Goal: Transaction & Acquisition: Purchase product/service

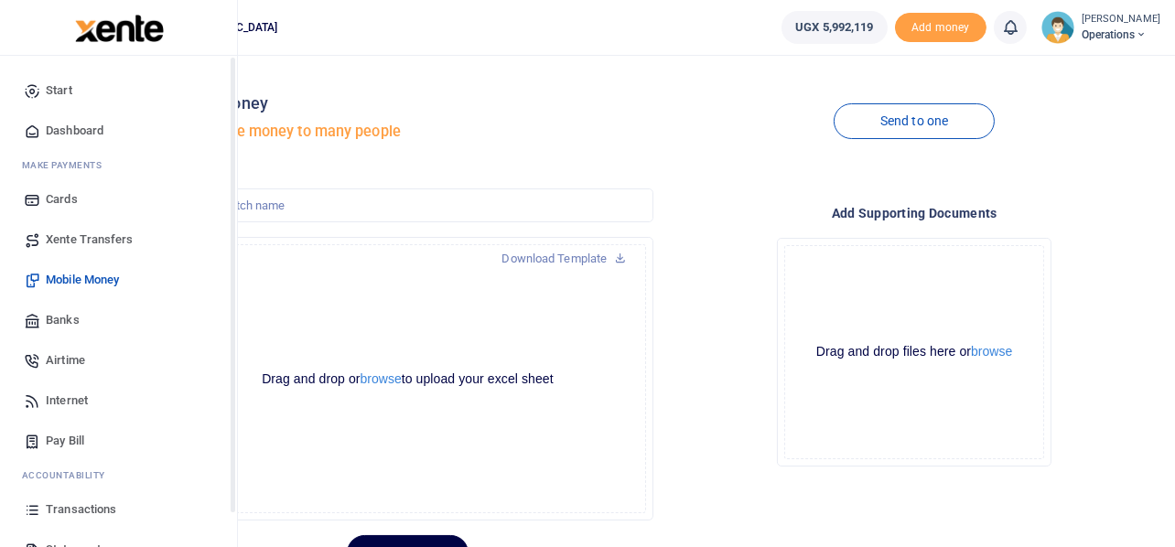
click at [24, 394] on icon at bounding box center [32, 401] width 16 height 16
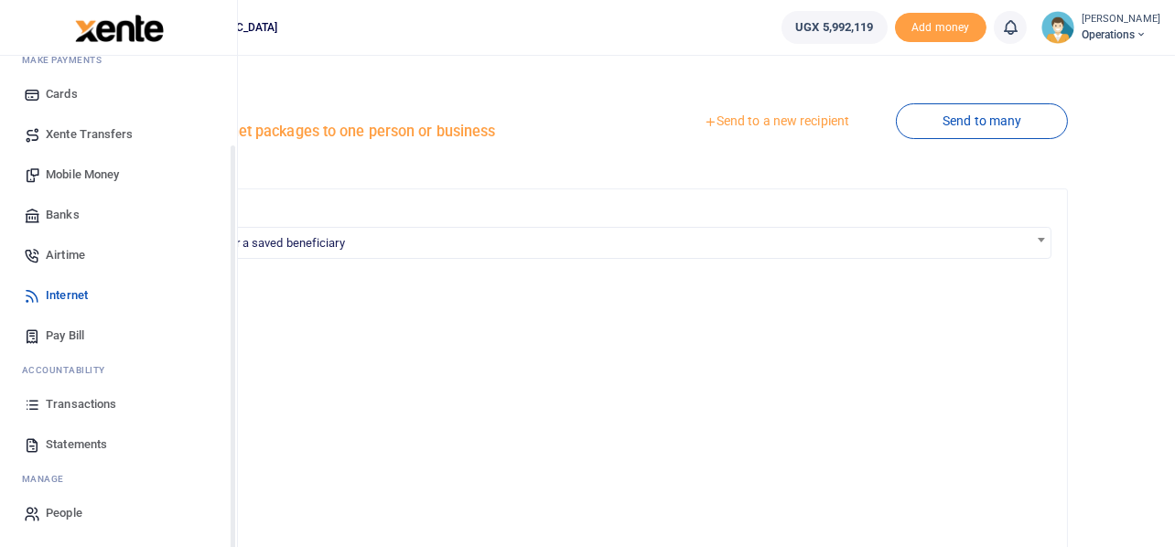
scroll to position [104, 0]
click at [75, 404] on span "Transactions" at bounding box center [81, 405] width 70 height 18
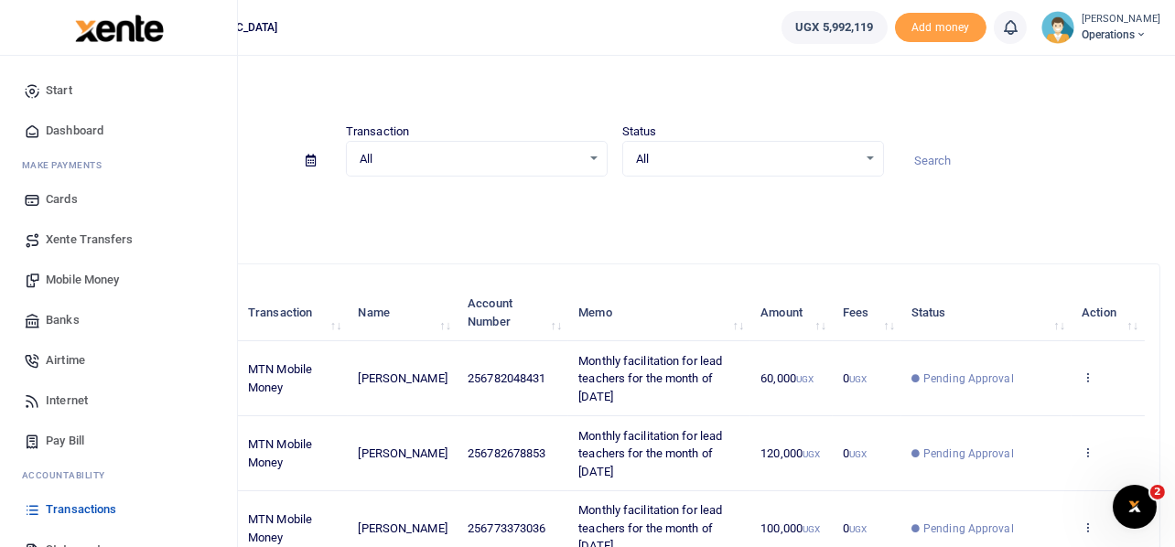
click at [79, 283] on span "Mobile Money" at bounding box center [82, 280] width 73 height 18
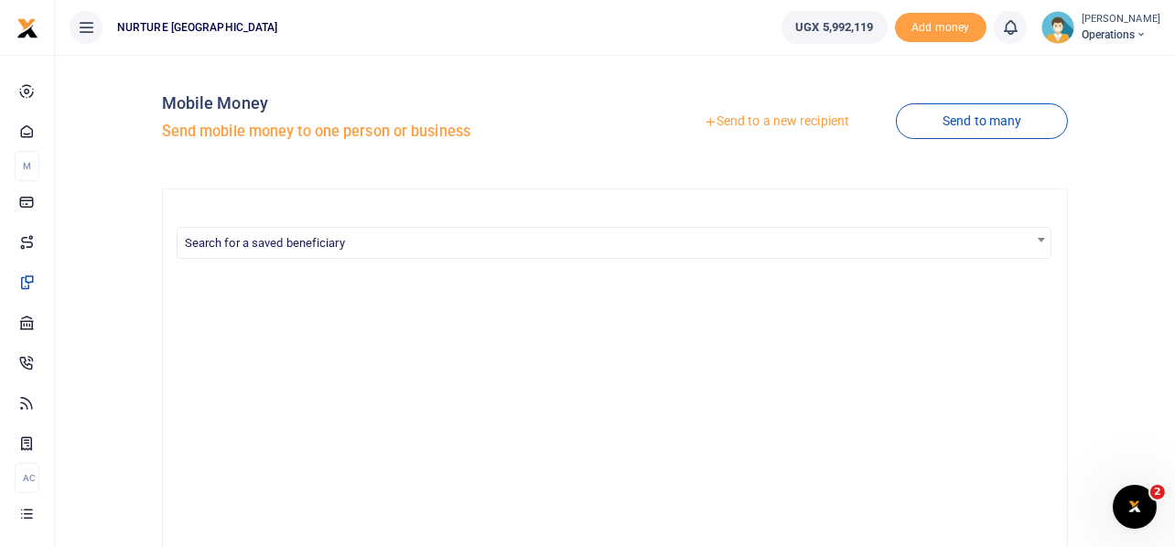
click at [779, 121] on link "Send to a new recipient" at bounding box center [776, 121] width 239 height 33
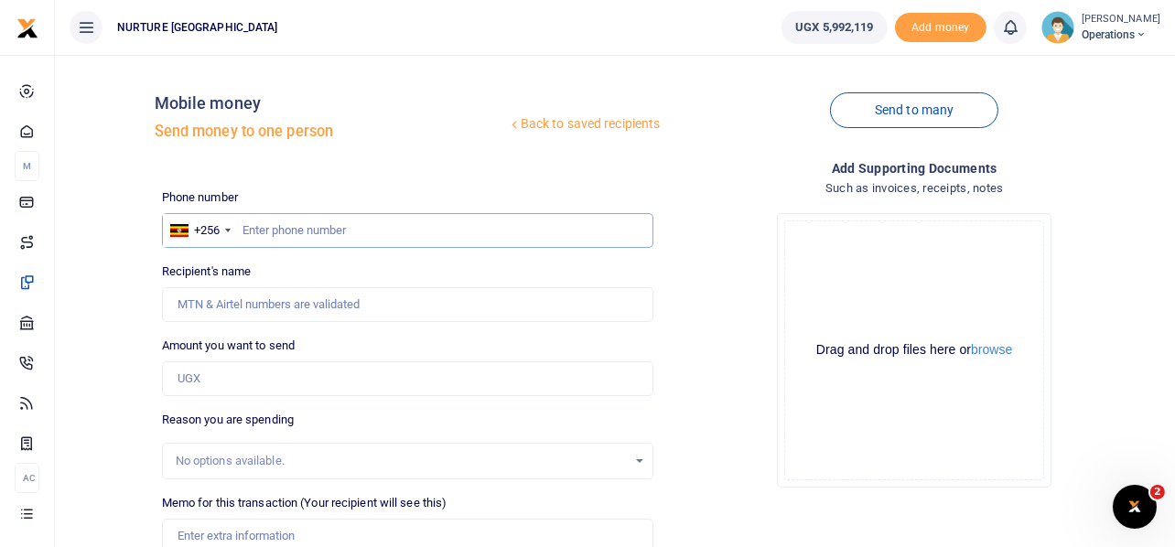
click at [356, 236] on input "text" at bounding box center [408, 230] width 492 height 35
type input "702806530"
click at [218, 377] on input "Amount you want to send" at bounding box center [408, 378] width 492 height 35
type input "[DATE] Ssendago"
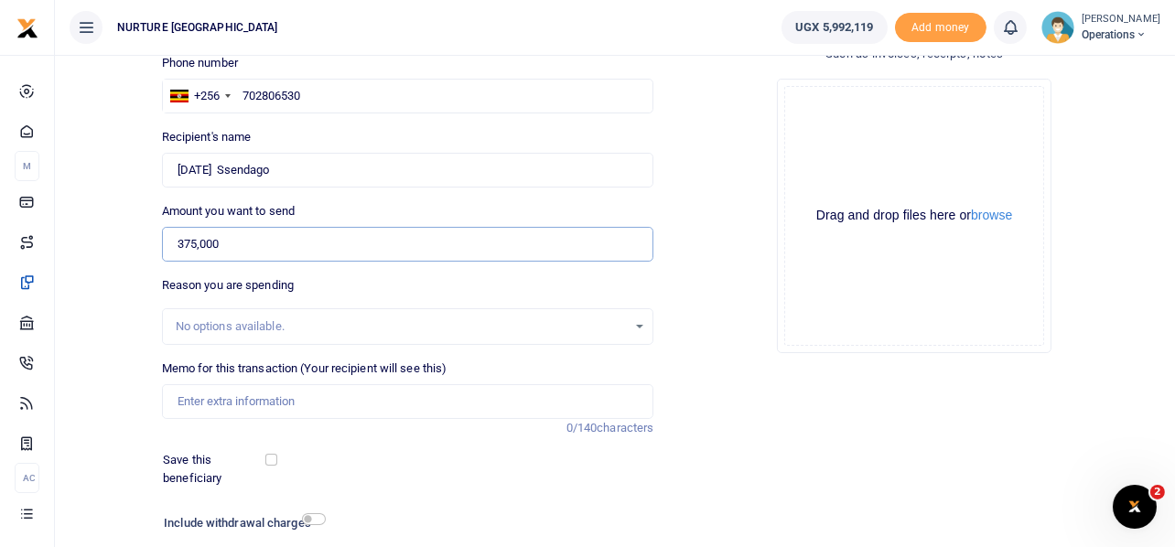
scroll to position [135, 0]
type input "375,000"
click at [227, 398] on input "Memo for this transaction (Your recipient will see this)" at bounding box center [408, 400] width 492 height 35
click at [351, 394] on input "Payment for car hire for the 3 day mubende health outreach July 2025" at bounding box center [408, 400] width 492 height 35
click at [485, 400] on input "Payment for car hire for the mubende health outreach July 2025" at bounding box center [408, 400] width 492 height 35
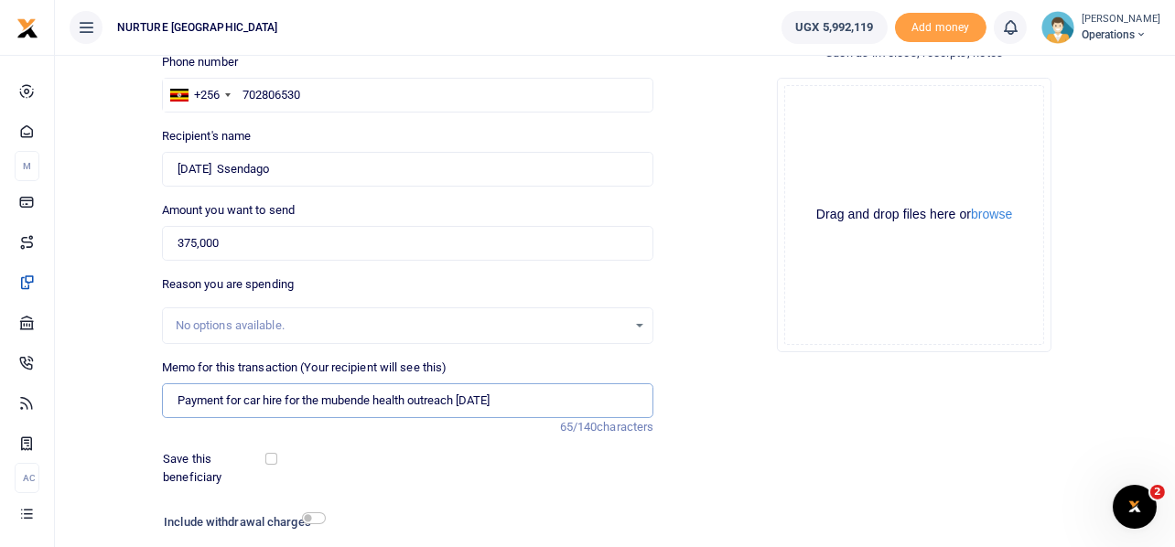
scroll to position [263, 0]
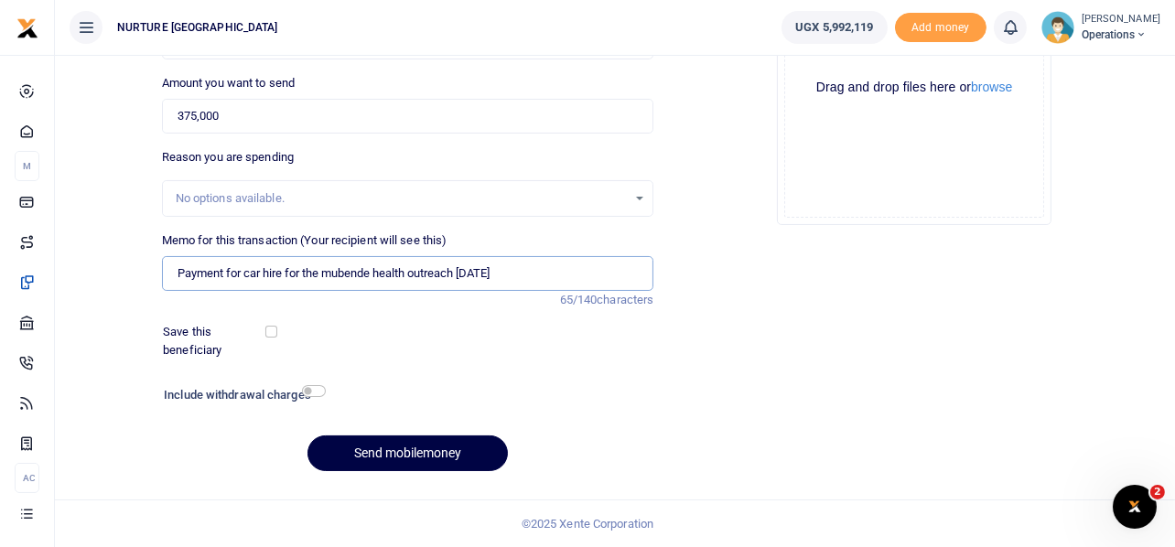
type input "Payment for car hire for the mubende health outreach October 2025"
click at [313, 393] on input "checkbox" at bounding box center [314, 391] width 24 height 12
checkbox input "true"
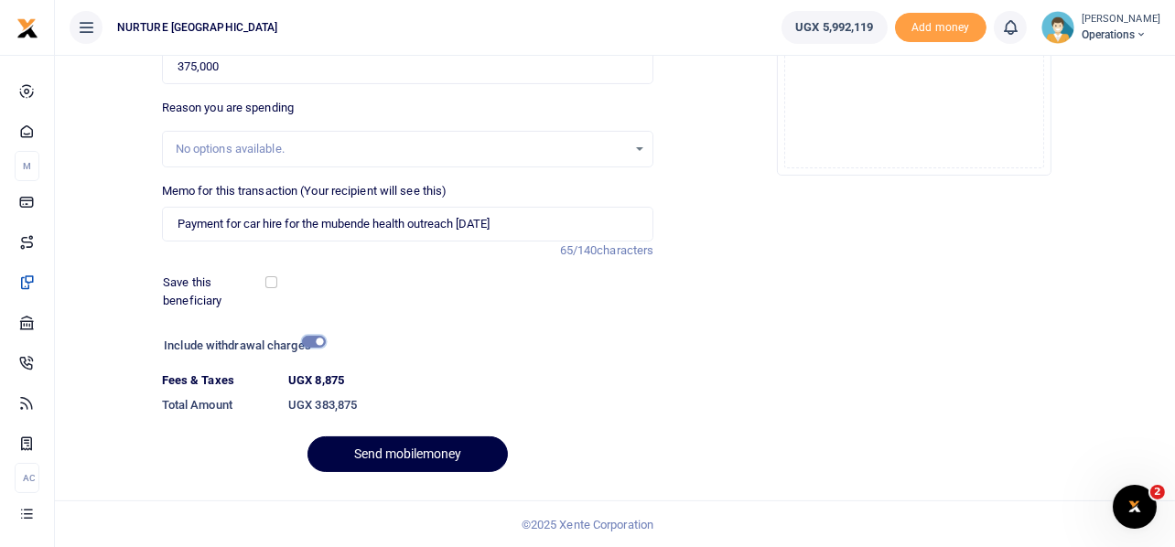
scroll to position [313, 0]
click at [382, 447] on button "Send mobilemoney" at bounding box center [407, 454] width 200 height 36
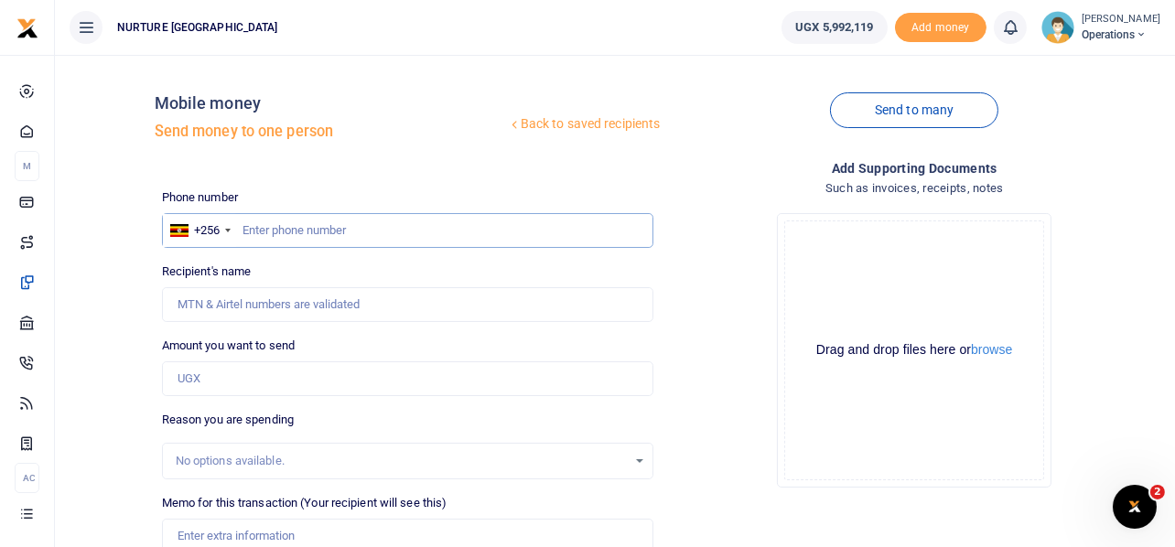
click at [365, 232] on input "text" at bounding box center [408, 230] width 492 height 35
type input "702302071"
click at [248, 376] on input "Amount you want to send" at bounding box center [408, 378] width 492 height 35
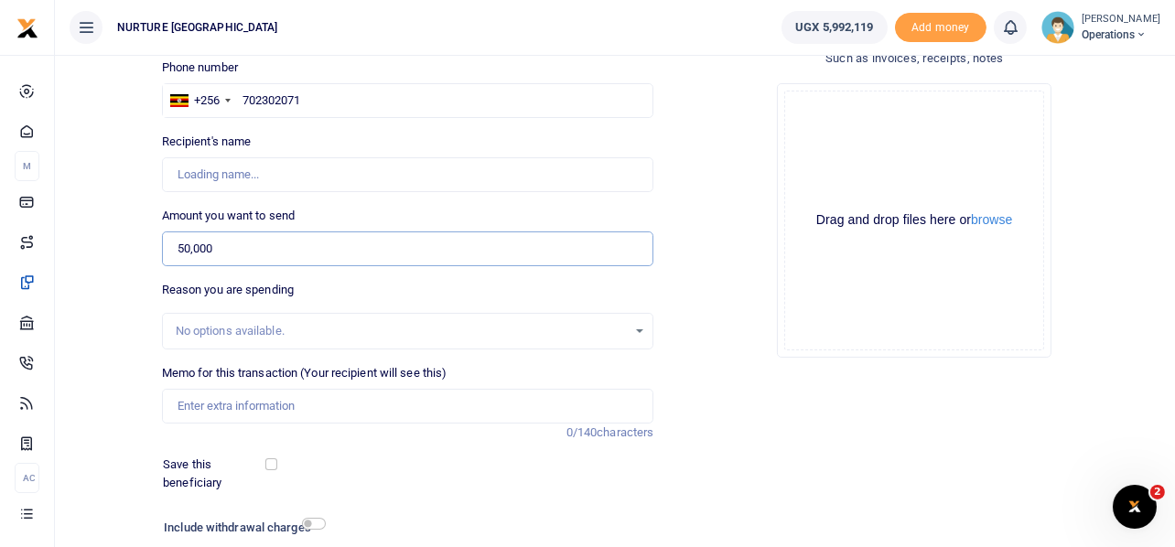
scroll to position [157, 0]
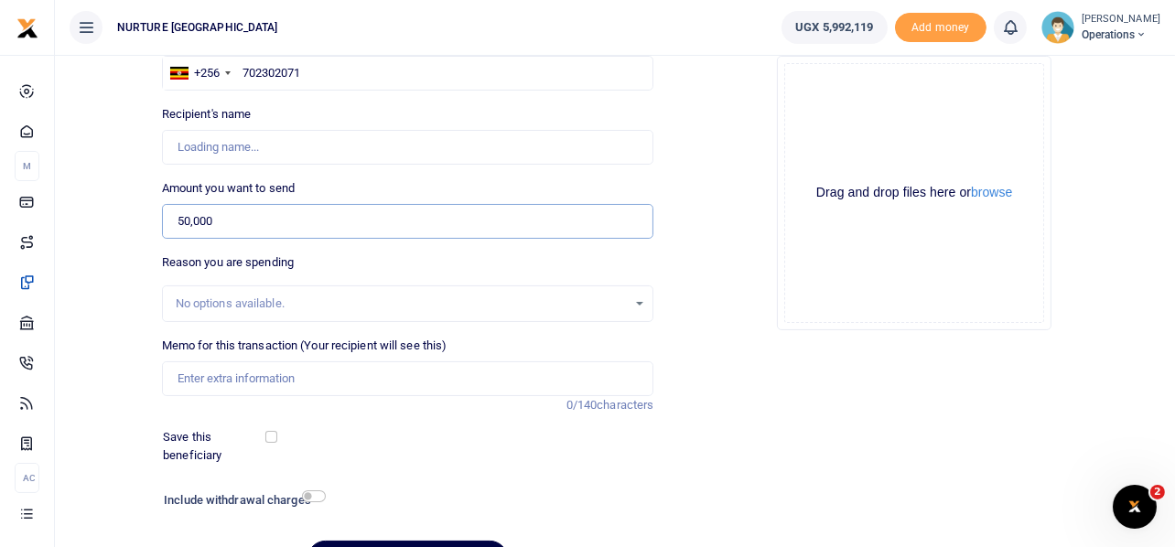
type input "50,000"
click at [248, 376] on input "Memo for this transaction (Your recipient will see this)" at bounding box center [408, 378] width 492 height 35
type input "Teddy Nambuusi"
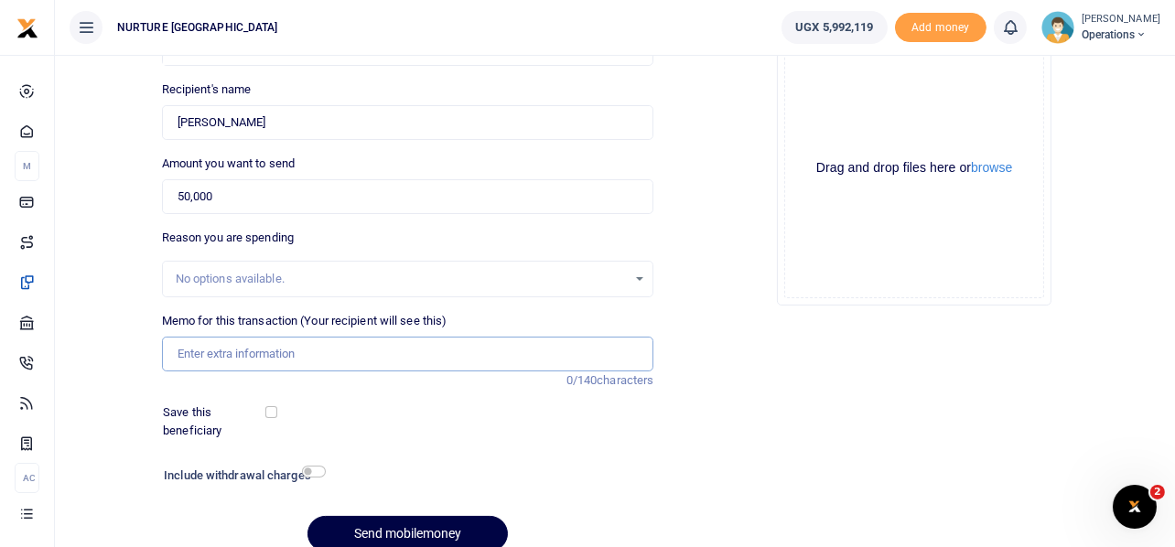
scroll to position [197, 0]
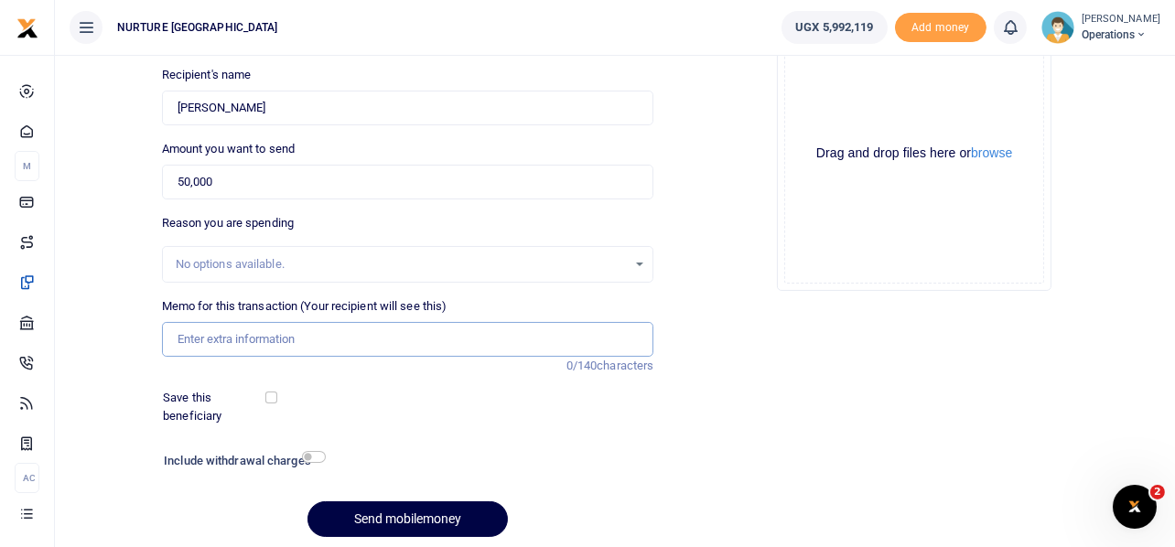
paste input "Payment for car hire for the mubende health outreach October 2025"
click at [243, 335] on input "Payment for car hire for the mubende health outreach October 2025" at bounding box center [408, 339] width 492 height 35
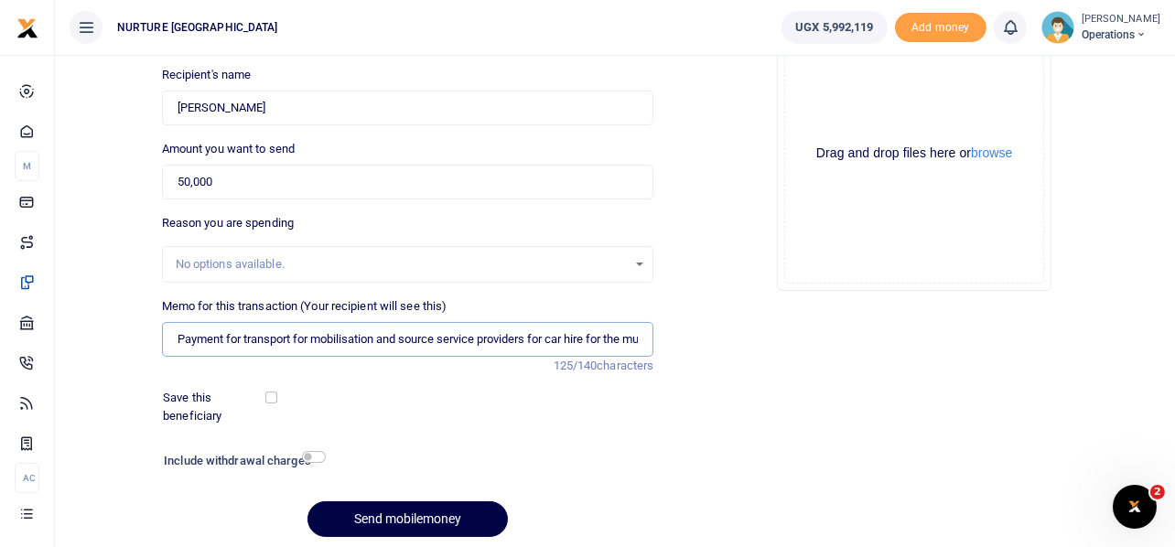
click at [613, 340] on input "Payment for transport for mobilisation and source service providers for car hir…" at bounding box center [408, 339] width 492 height 35
click at [367, 337] on input "Payment for transport for mobilisation and source service providers for the mub…" at bounding box center [408, 339] width 492 height 35
type input "Payment for transport for mobilisation and source service providers for the mub…"
click at [317, 460] on input "checkbox" at bounding box center [314, 457] width 24 height 12
checkbox input "true"
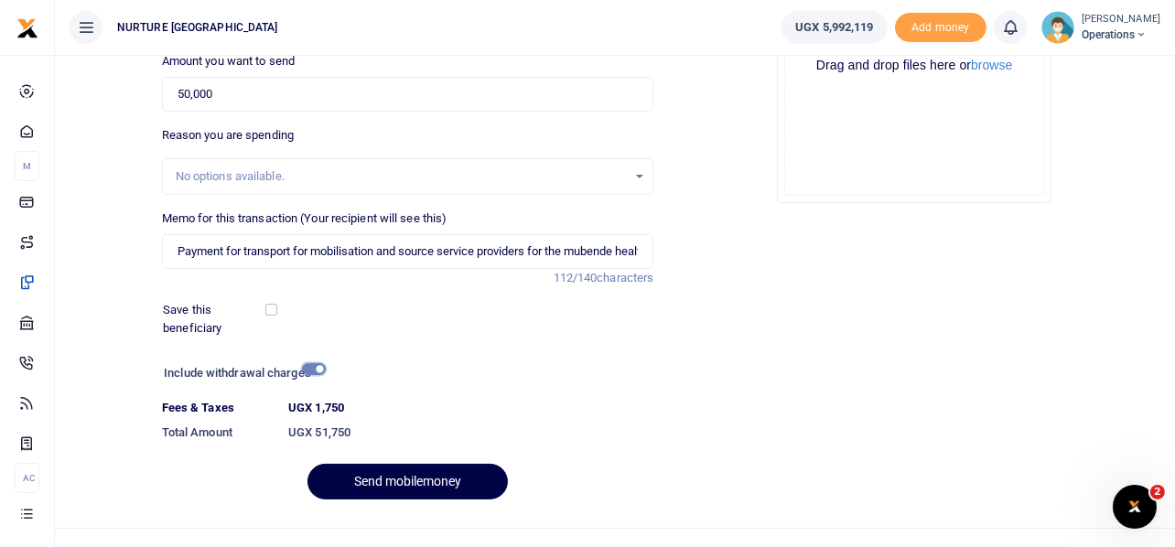
scroll to position [313, 0]
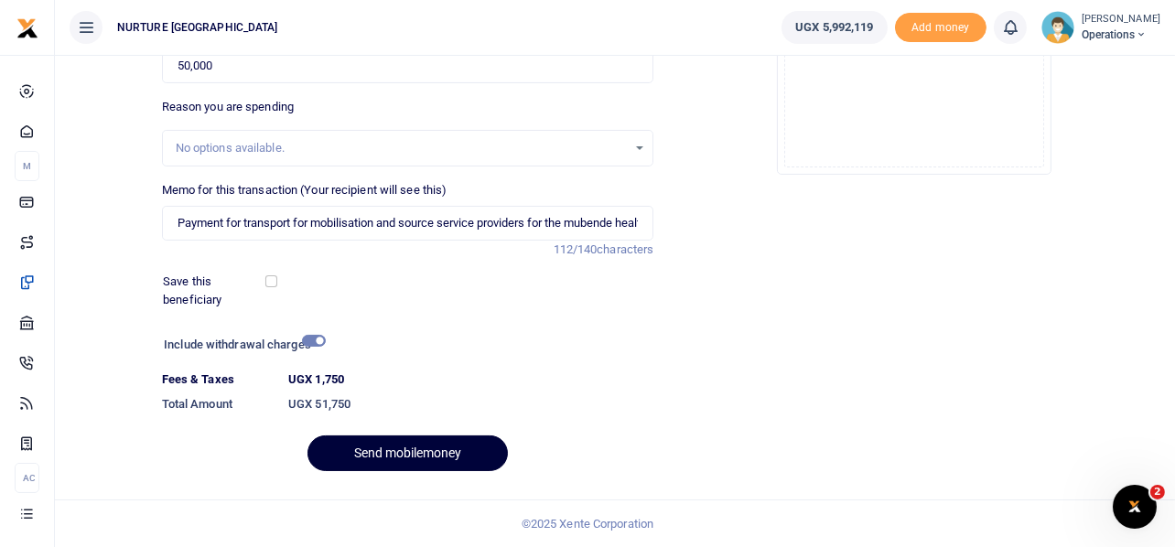
click at [404, 441] on button "Send mobilemoney" at bounding box center [407, 454] width 200 height 36
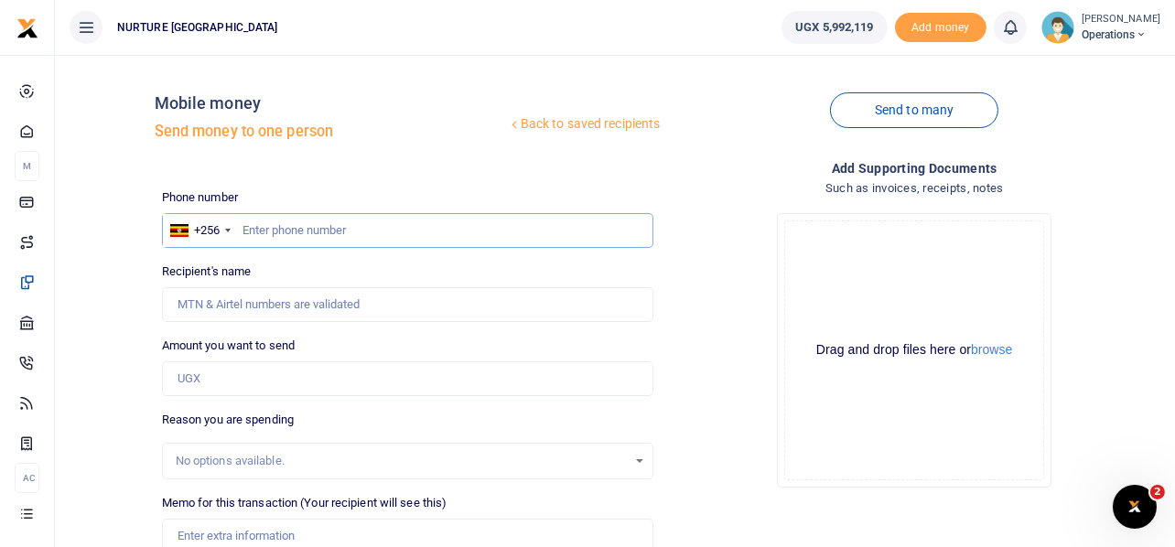
click at [279, 229] on input "text" at bounding box center [408, 230] width 492 height 35
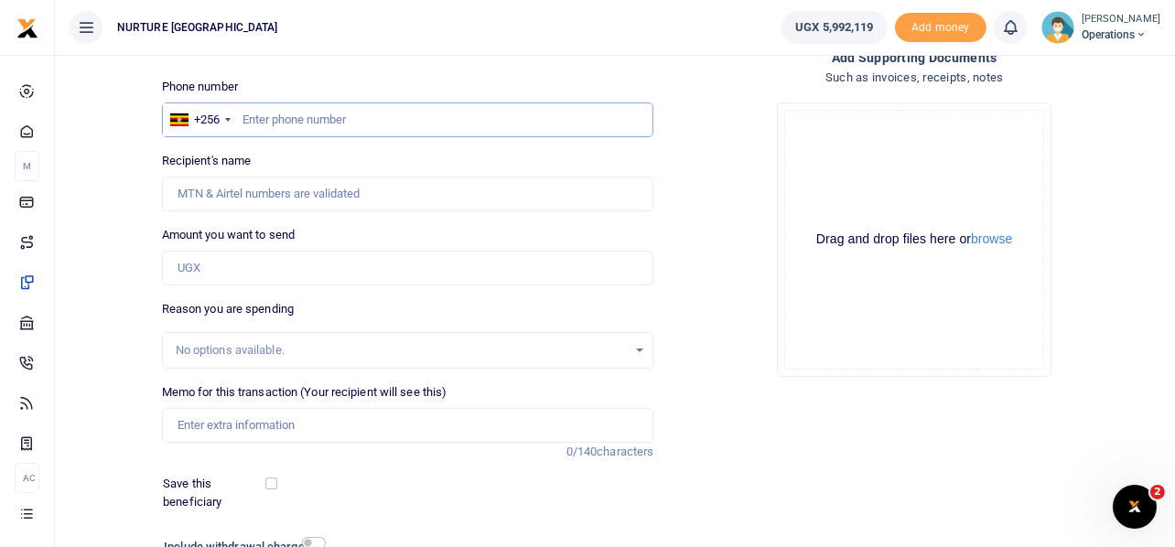
scroll to position [113, 0]
click at [303, 114] on input "text" at bounding box center [408, 118] width 492 height 35
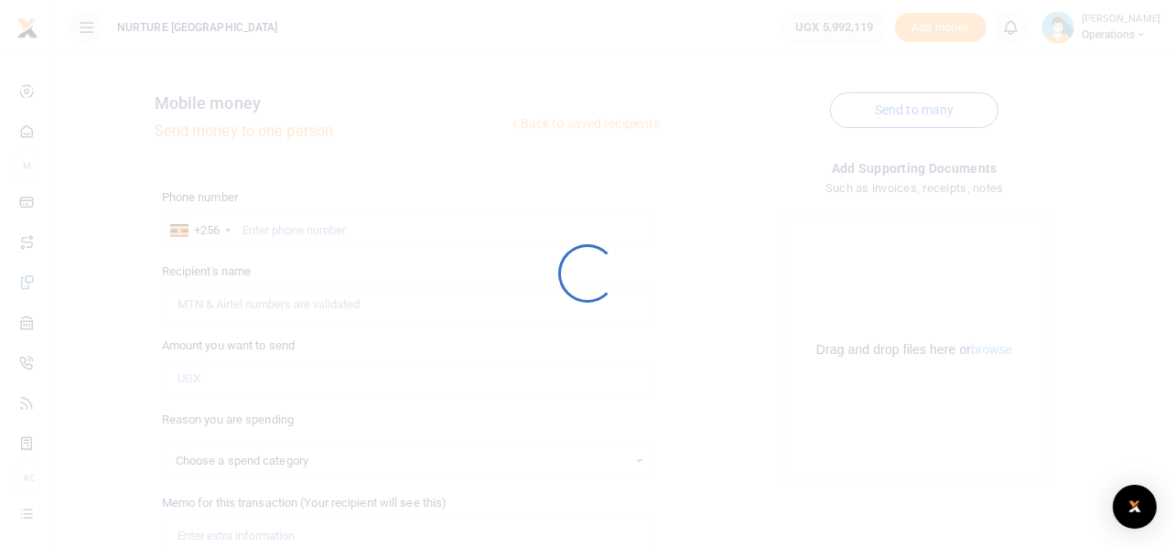
select select
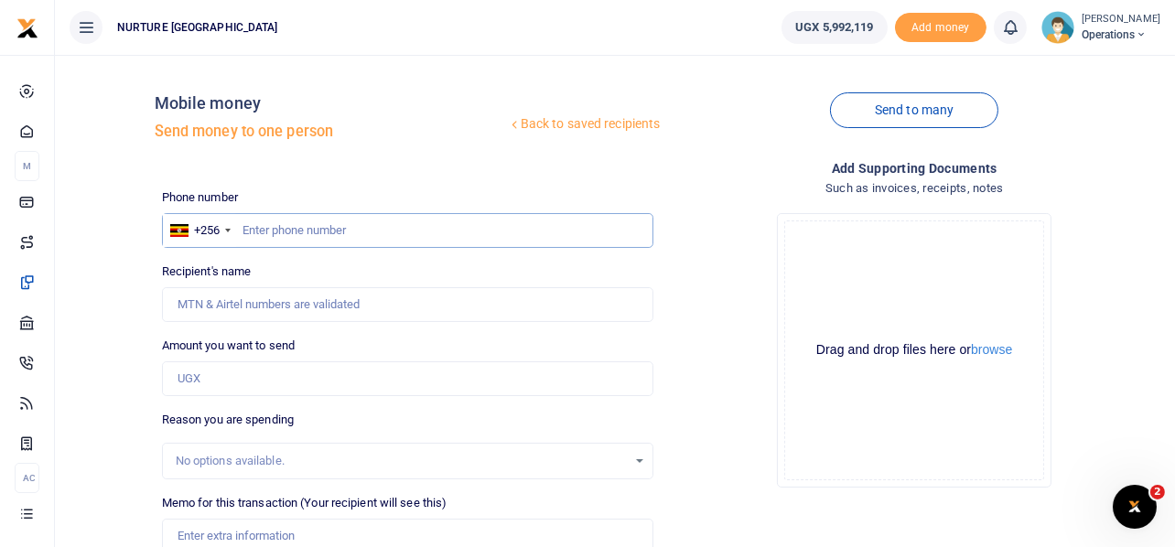
click at [316, 220] on input "text" at bounding box center [408, 230] width 492 height 35
type input "746433538"
click at [231, 364] on input "Amount you want to send" at bounding box center [408, 378] width 492 height 35
type input "Sandrah Nambuusi"
click at [745, 288] on div "Drop your files here Drag and drop files here or browse Powered by Uppy" at bounding box center [914, 351] width 492 height 304
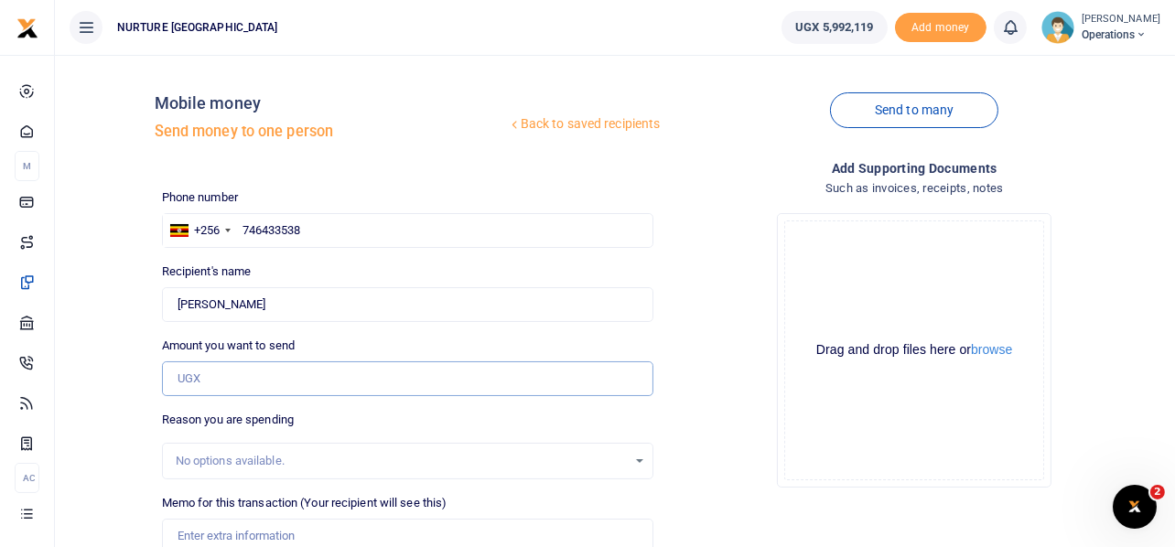
click at [268, 370] on input "Amount you want to send" at bounding box center [408, 378] width 492 height 35
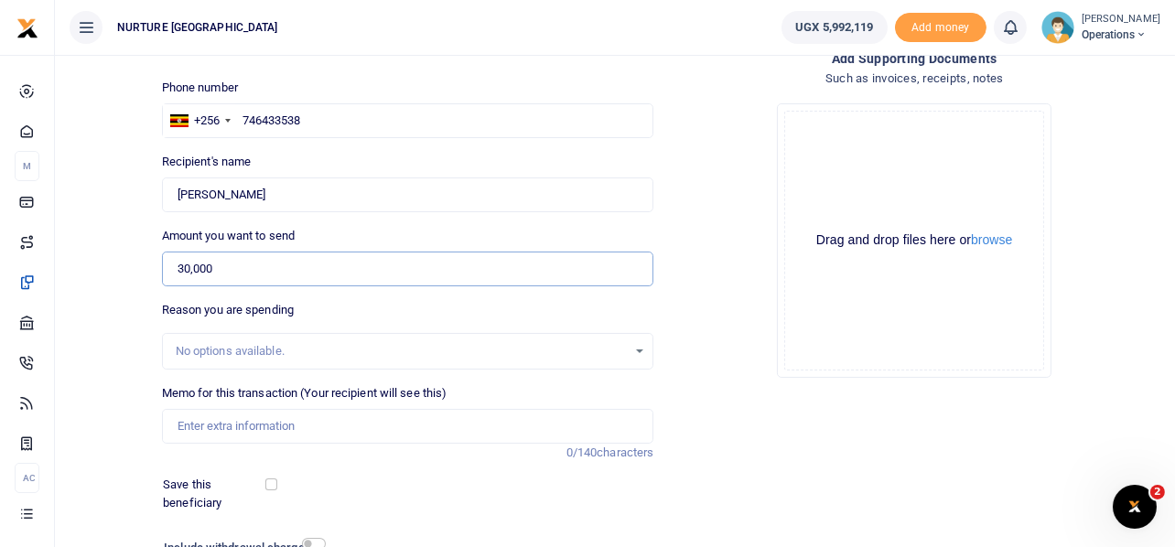
scroll to position [127, 0]
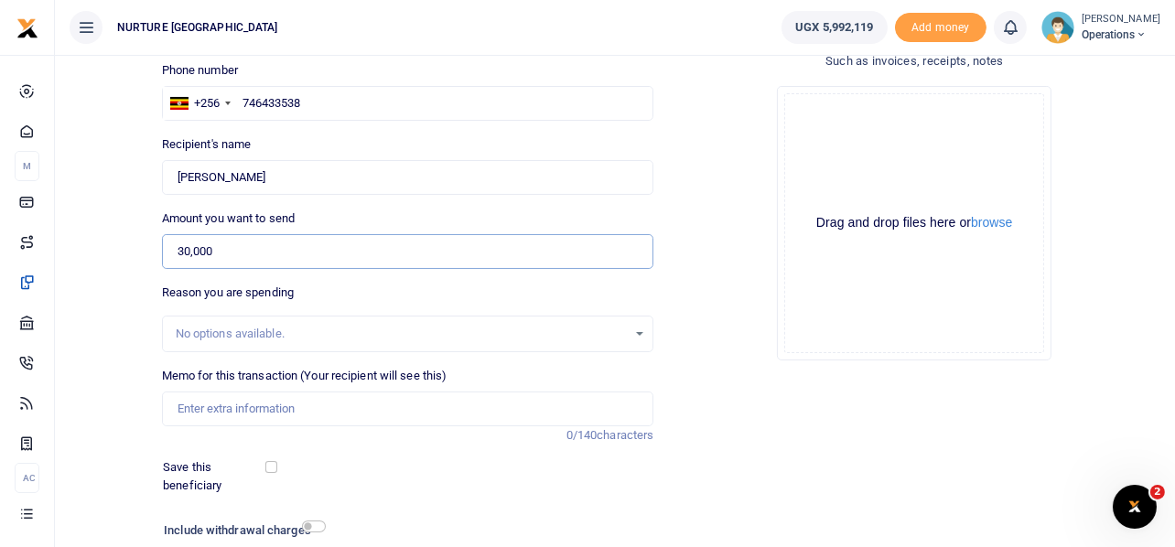
type input "30,000"
click at [269, 407] on input "Memo for this transaction (Your recipient will see this)" at bounding box center [408, 409] width 492 height 35
paste input "Payment for car hire for the mubende health outreach [DATE]"
drag, startPoint x: 243, startPoint y: 409, endPoint x: 284, endPoint y: 406, distance: 40.4
click at [284, 406] on input "Payment for car hire for the mubende health outreach [DATE]" at bounding box center [408, 409] width 492 height 35
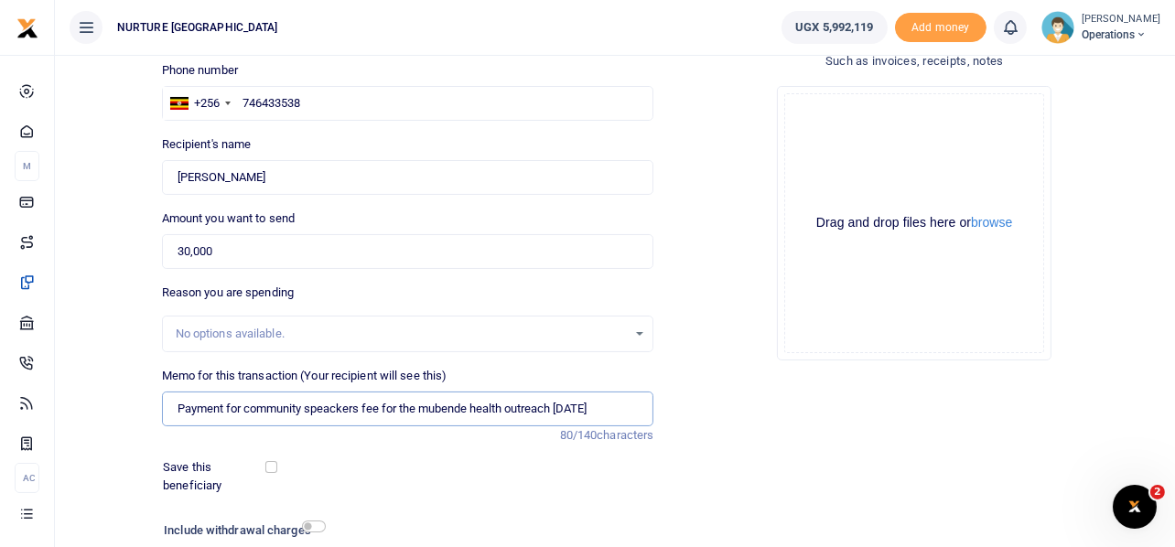
click at [337, 405] on input "Payment for community speackers fee for the mubende health outreach October 2025" at bounding box center [408, 409] width 492 height 35
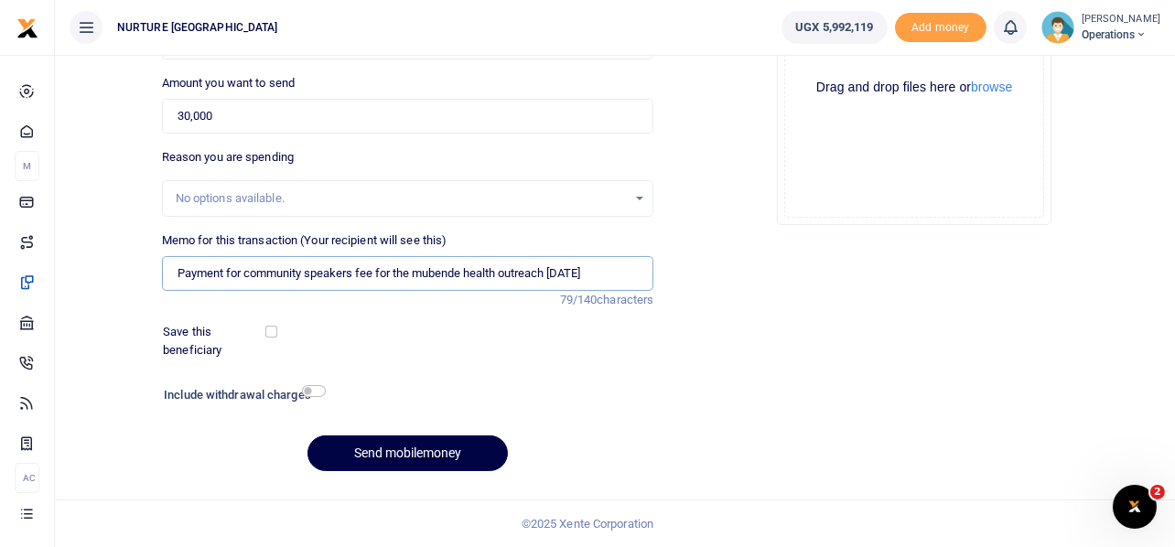
scroll to position [262, 0]
type input "Payment for community speakers fee for the mubende health outreach [DATE]"
click at [313, 393] on input "checkbox" at bounding box center [314, 392] width 24 height 12
checkbox input "true"
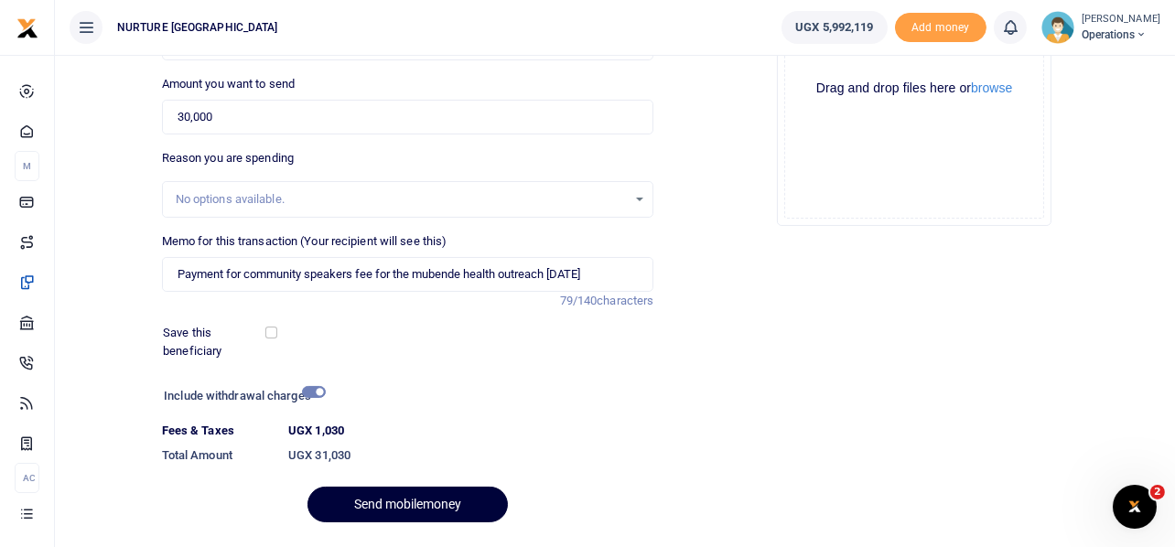
click at [405, 496] on button "Send mobilemoney" at bounding box center [407, 505] width 200 height 36
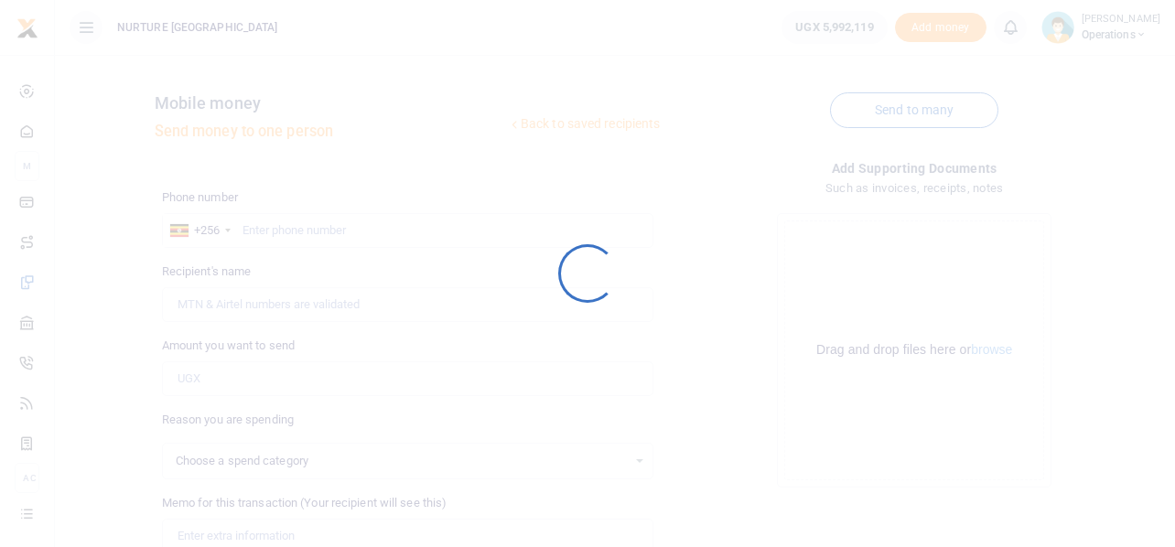
scroll to position [262, 0]
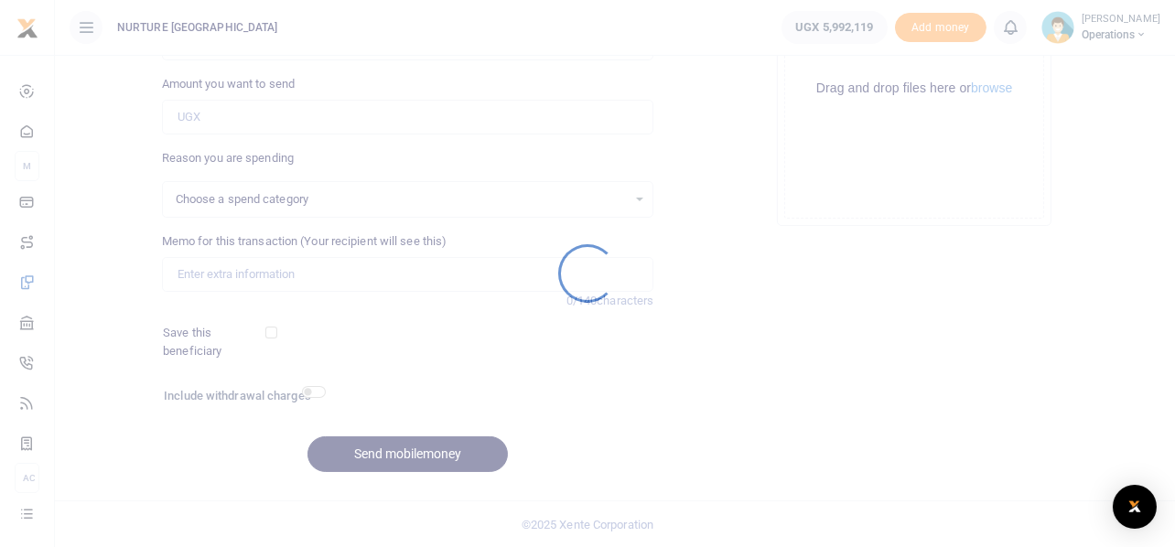
select select
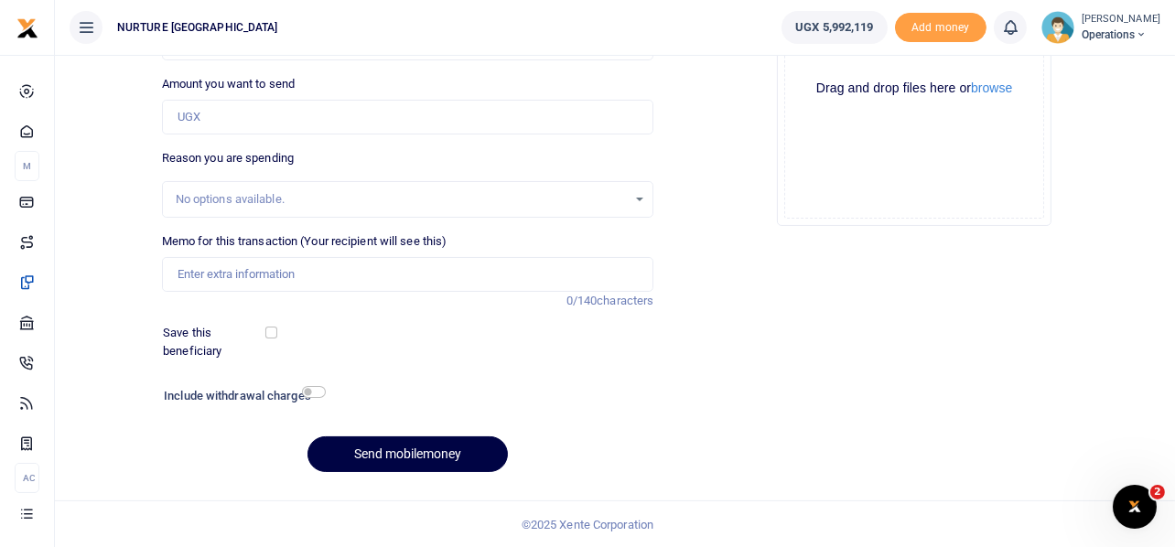
scroll to position [0, 0]
click at [306, 275] on input "Memo for this transaction (Your recipient will see this)" at bounding box center [408, 274] width 492 height 35
paste input "Payment for community speakers fee for the mubende health outreach [DATE]"
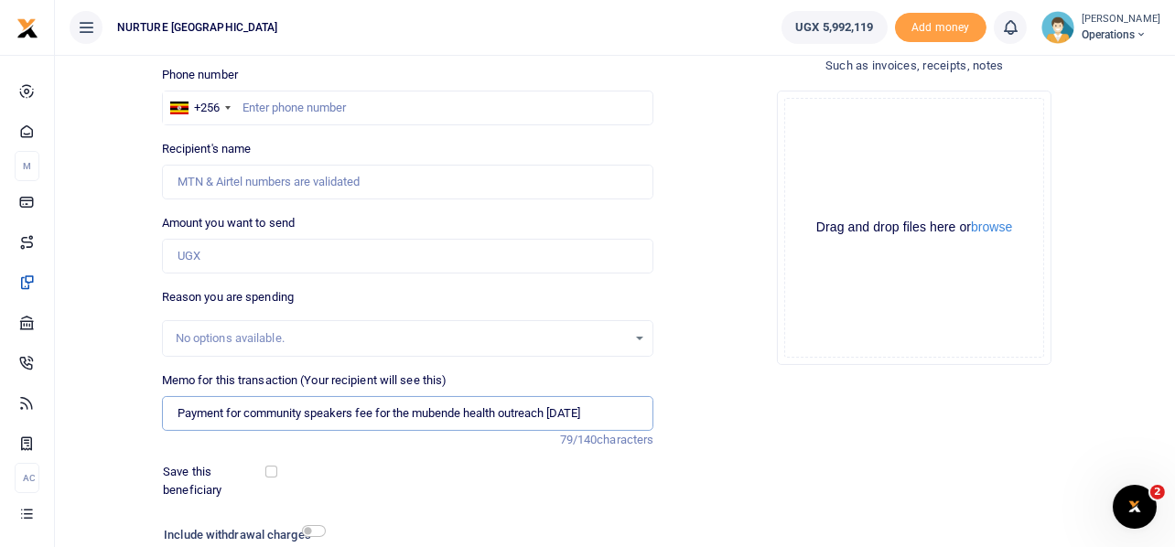
scroll to position [122, 0]
type input "Payment for community speakers fee for the mubende health outreach [DATE]"
click at [268, 264] on input "Amount you want to send" at bounding box center [408, 257] width 492 height 35
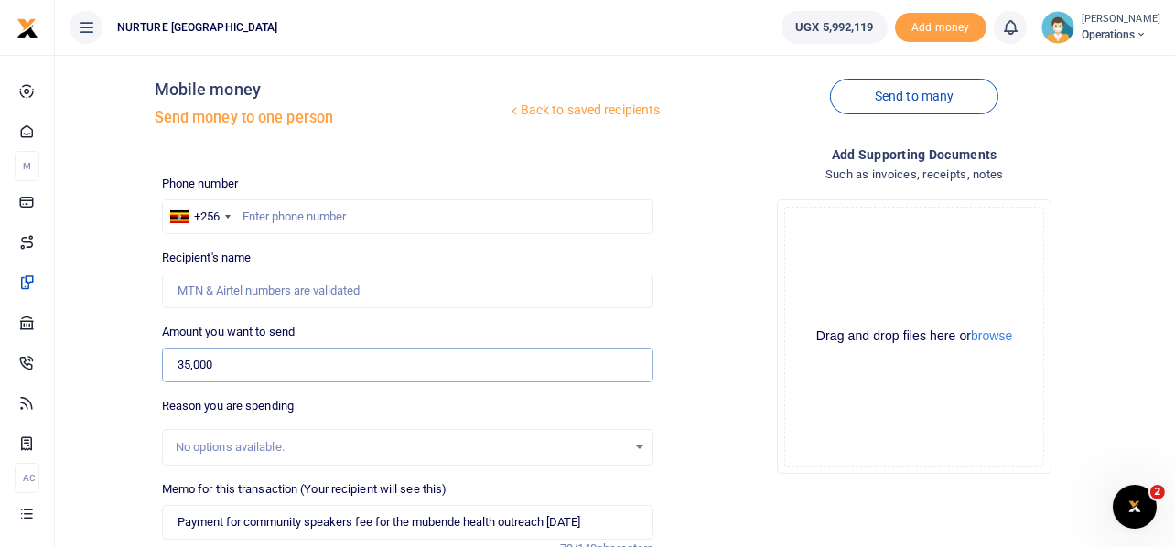
scroll to position [0, 0]
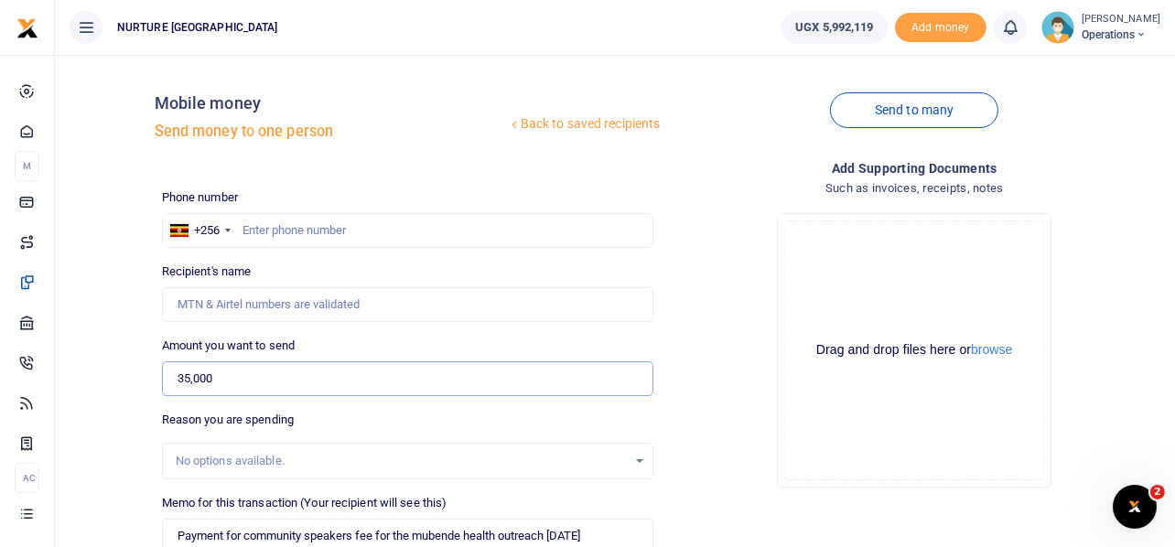
type input "35,000"
click at [282, 235] on input "text" at bounding box center [408, 230] width 492 height 35
type input "708818953"
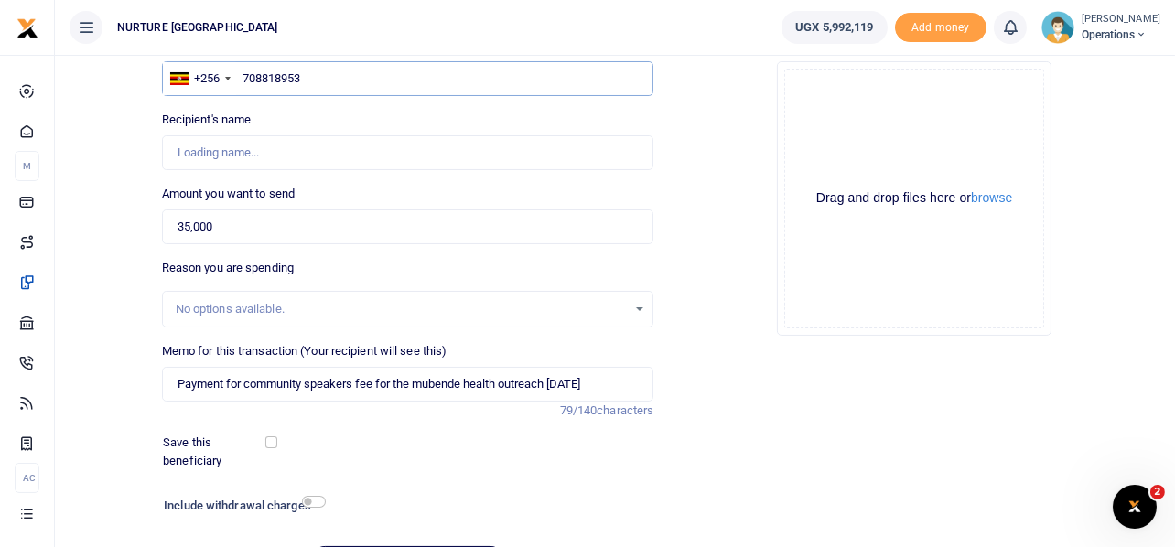
scroll to position [157, 0]
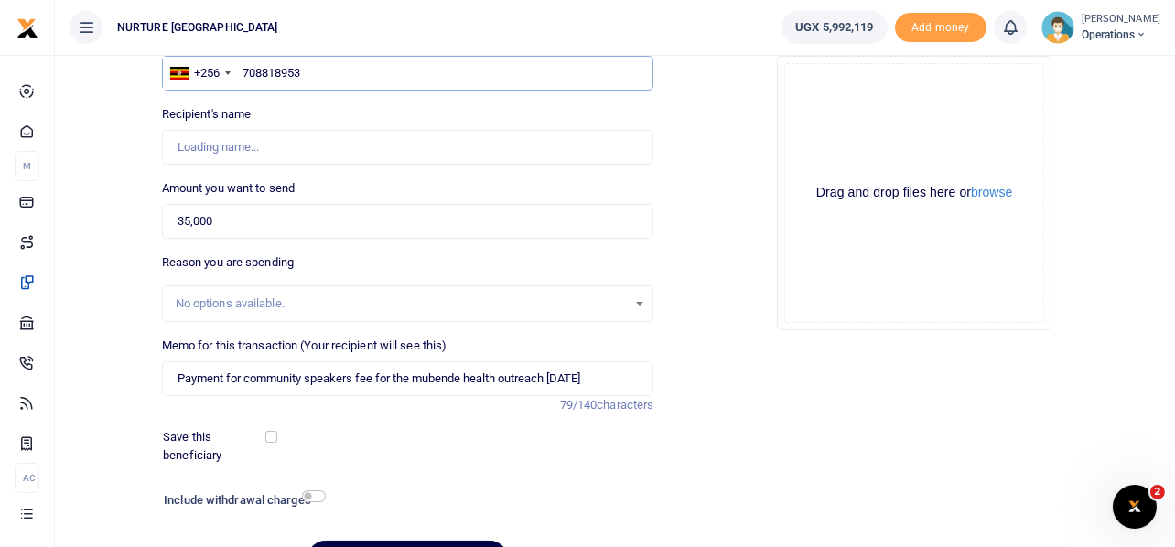
type input "Hadijah Nabisinde"
type input "708818953"
click at [322, 490] on input "checkbox" at bounding box center [314, 496] width 24 height 12
checkbox input "true"
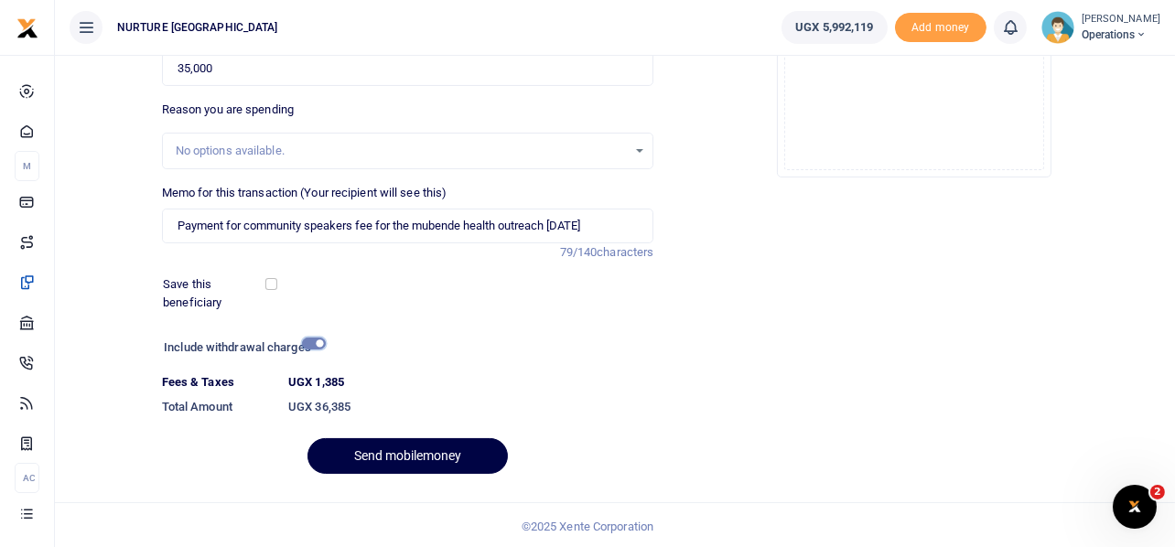
scroll to position [313, 0]
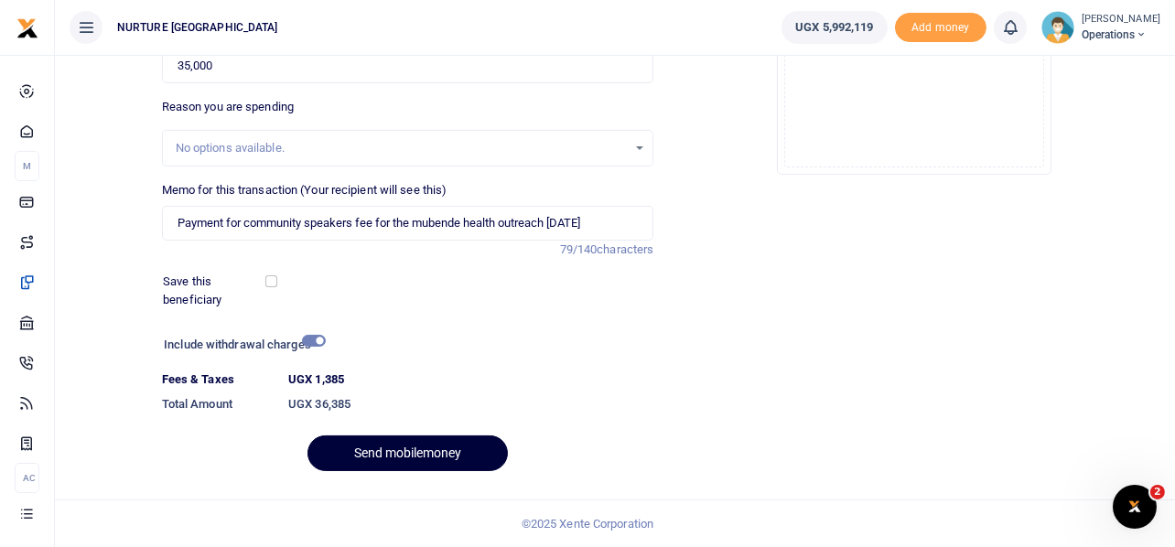
click at [441, 452] on button "Send mobilemoney" at bounding box center [407, 454] width 200 height 36
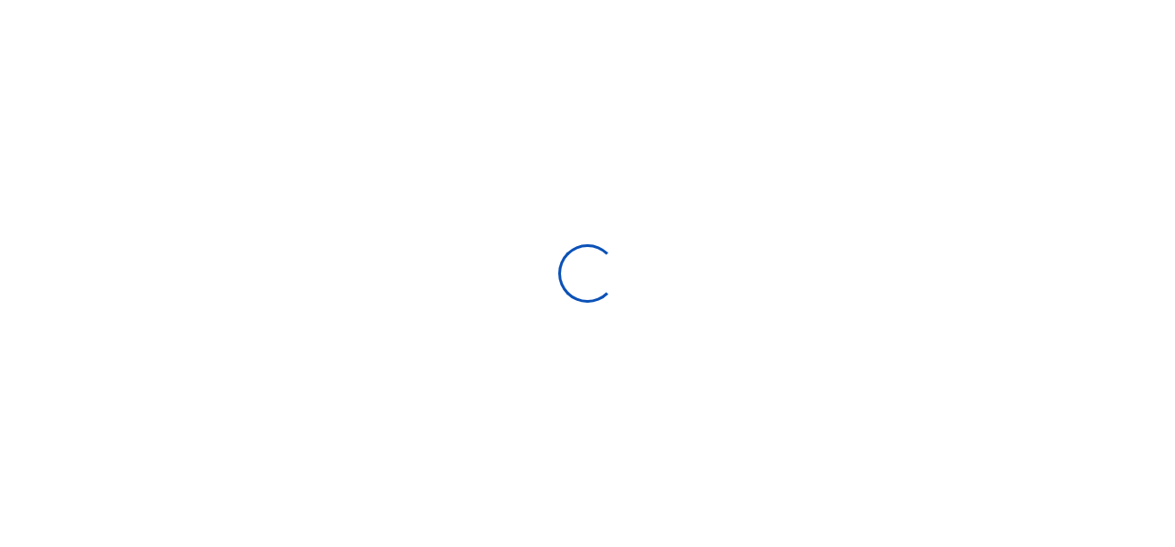
select select
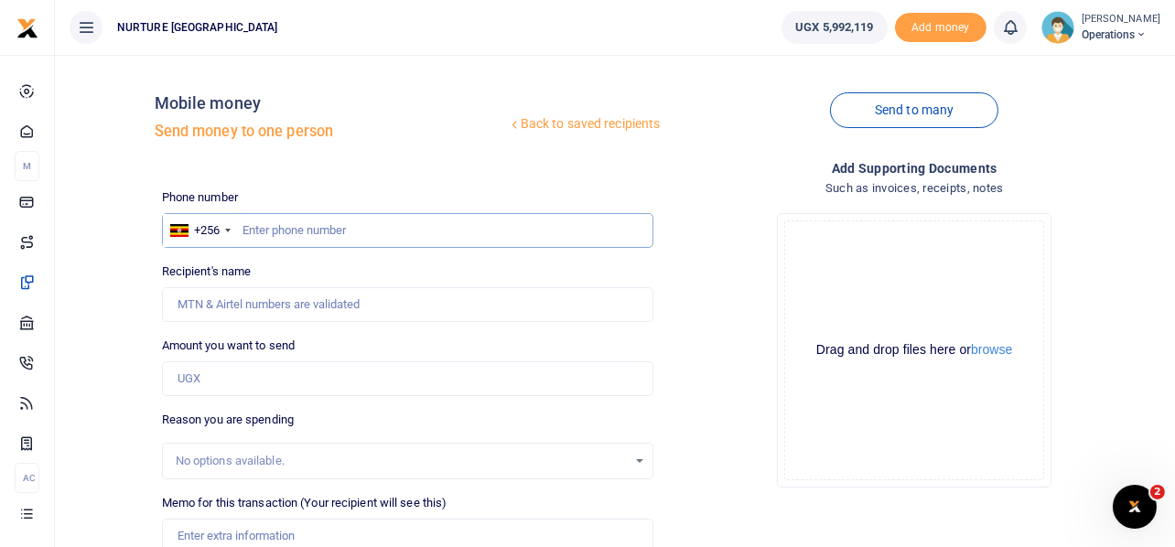
click at [286, 229] on input "text" at bounding box center [408, 230] width 492 height 35
type input "752753893"
click at [218, 384] on input "Amount you want to send" at bounding box center [408, 378] width 492 height 35
type input "Godfrey Kimeze"
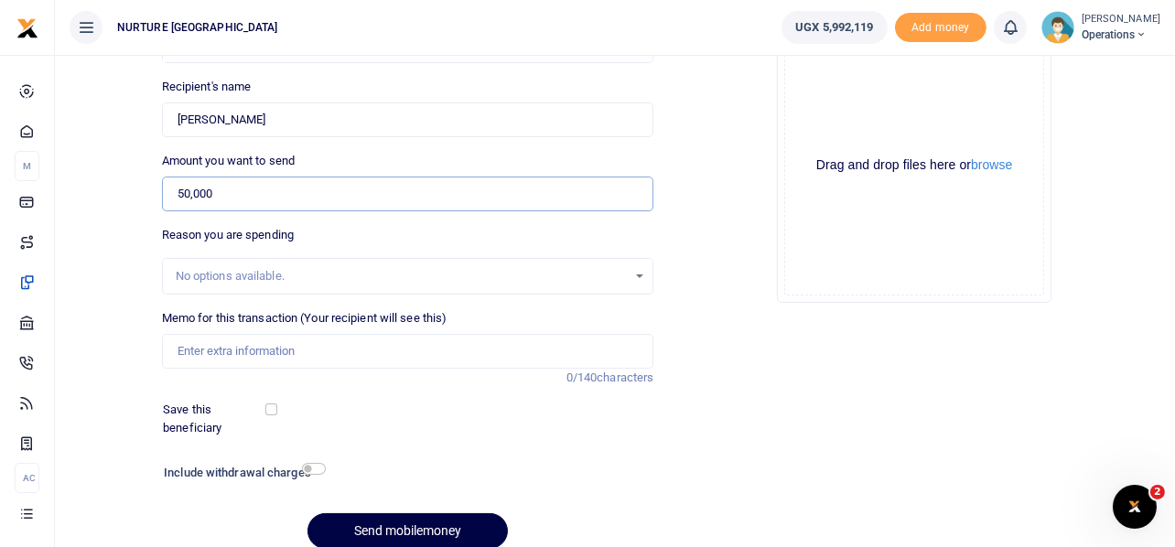
scroll to position [190, 0]
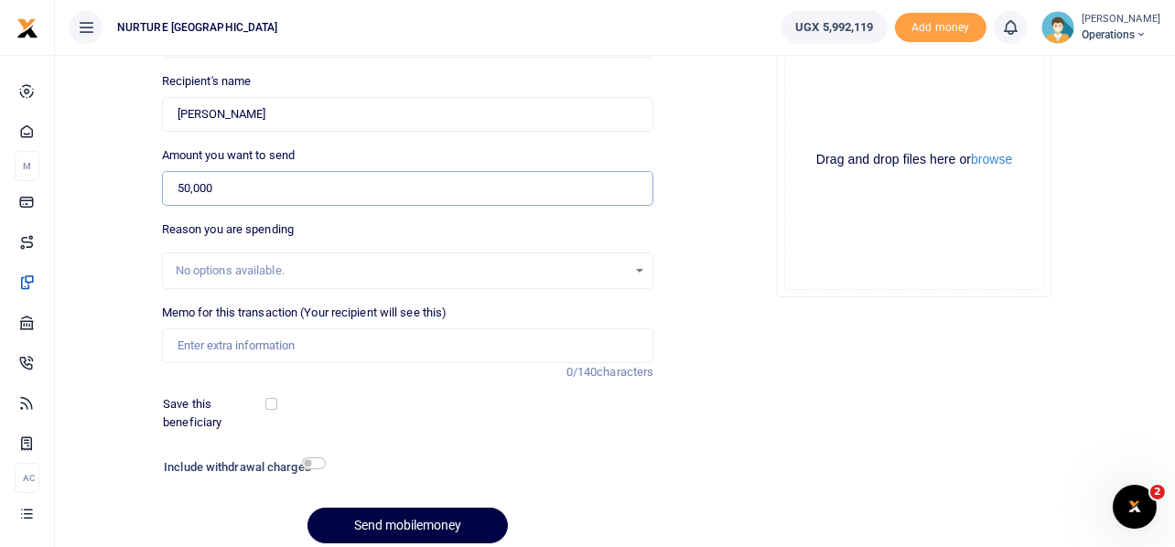
type input "50,000"
click at [294, 339] on input "Memo for this transaction (Your recipient will see this)" at bounding box center [408, 346] width 492 height 35
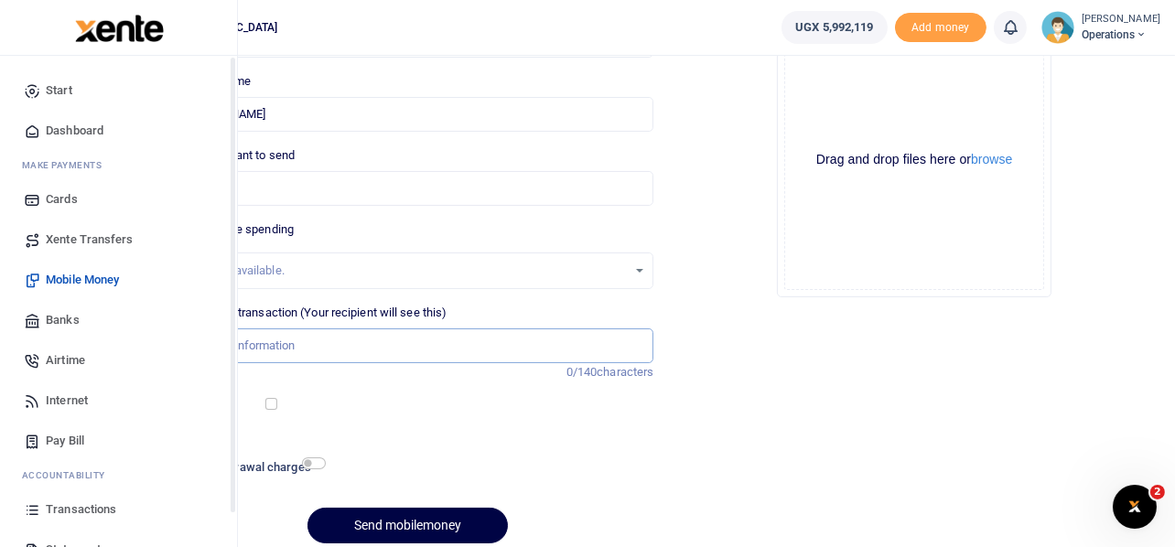
scroll to position [105, 0]
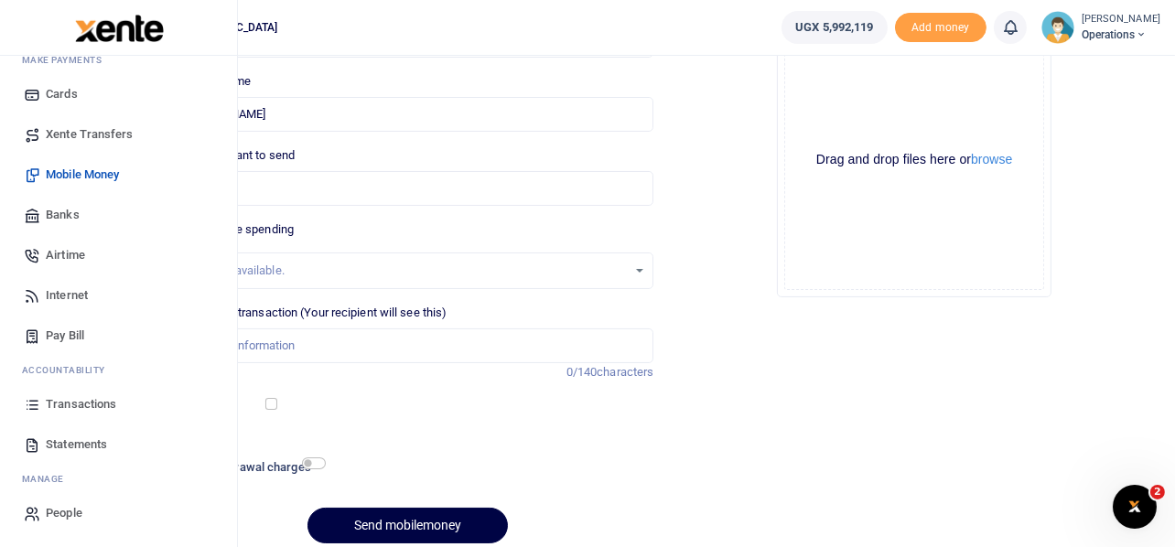
click at [83, 404] on span "Transactions" at bounding box center [81, 404] width 70 height 18
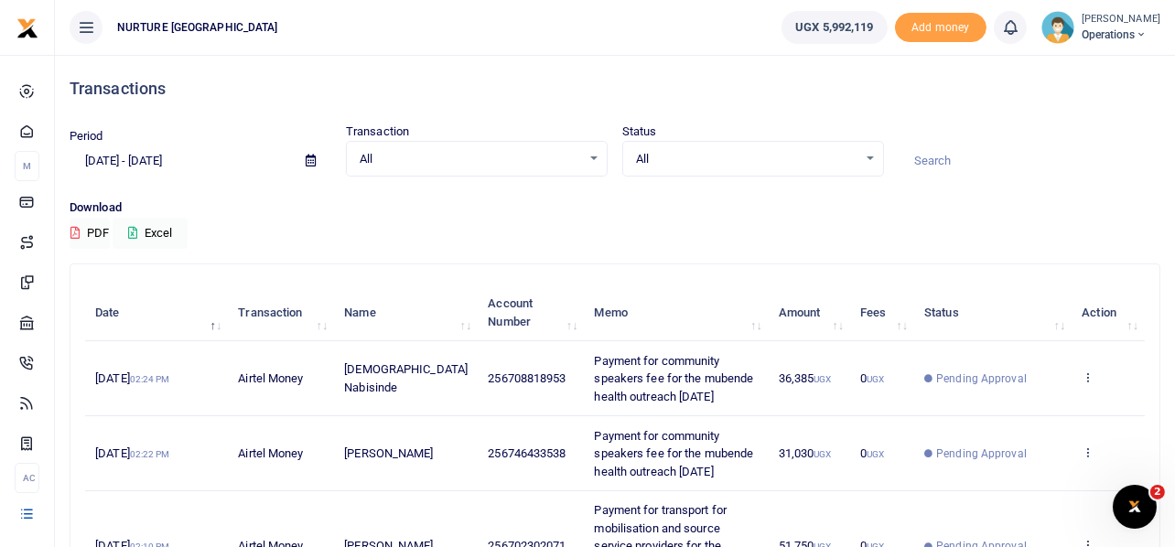
drag, startPoint x: 684, startPoint y: 393, endPoint x: 555, endPoint y: 358, distance: 134.5
click at [584, 358] on td "Payment for community speakers fee for the mubende health outreach [DATE]" at bounding box center [676, 378] width 184 height 75
copy span "Payment for community speakers fee for the mubende health outreach [DATE]"
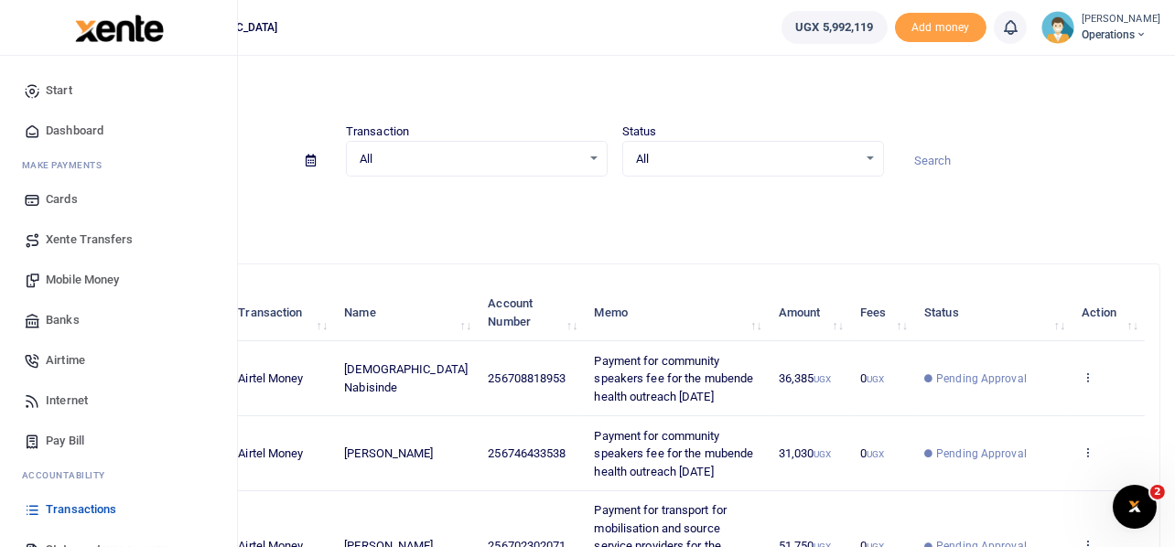
click at [74, 274] on span "Mobile Money" at bounding box center [82, 280] width 73 height 18
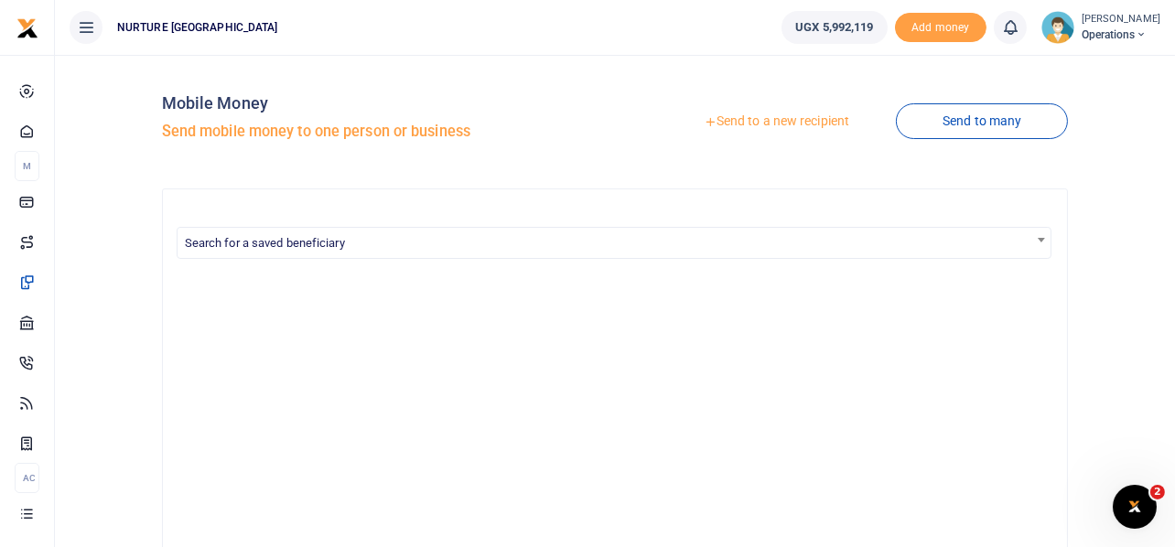
click at [735, 117] on link "Send to a new recipient" at bounding box center [776, 121] width 239 height 33
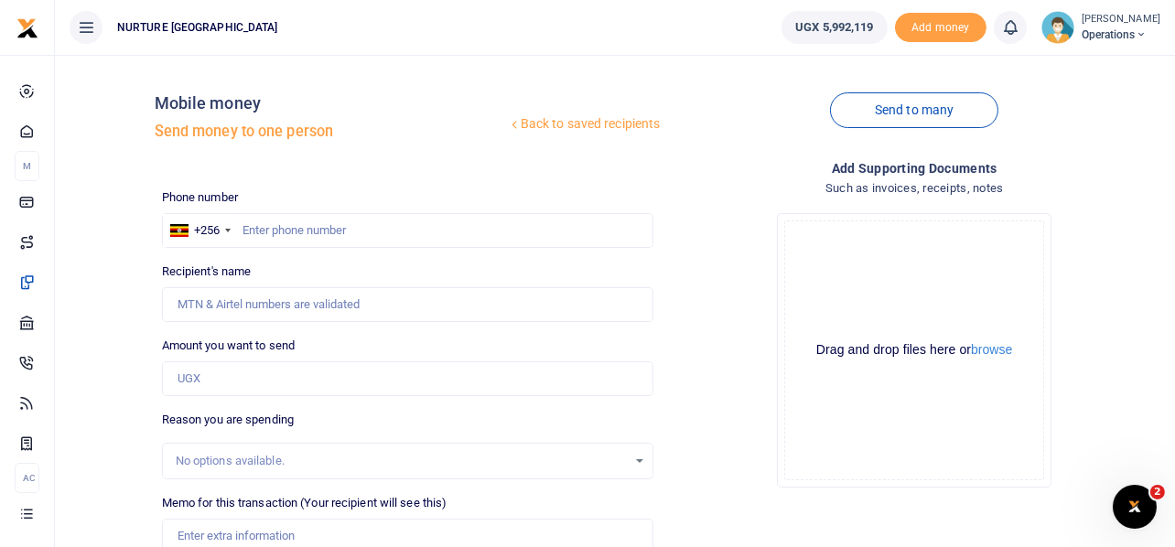
scroll to position [263, 0]
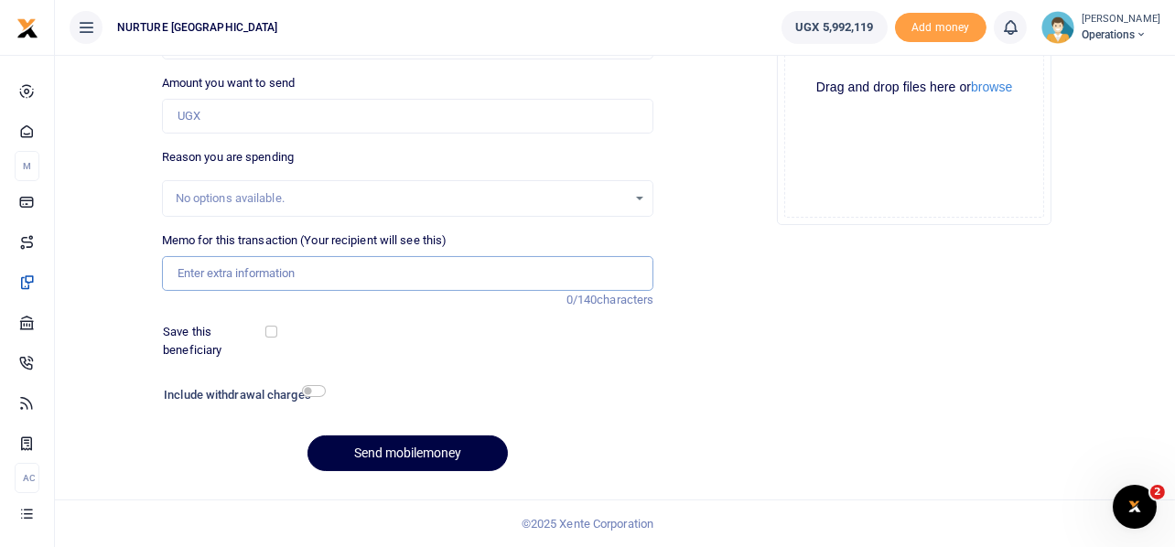
click at [273, 272] on input "Memo for this transaction (Your recipient will see this)" at bounding box center [408, 273] width 492 height 35
paste input "Payment for community speakers fee for the mubende health outreach [DATE]"
drag, startPoint x: 245, startPoint y: 271, endPoint x: 378, endPoint y: 287, distance: 133.7
click at [378, 287] on input "Payment for community speakers fee for the mubende health outreach [DATE]" at bounding box center [408, 273] width 492 height 35
click at [378, 275] on input "Payment for venue hire for the mubende health outreach [DATE]" at bounding box center [408, 273] width 492 height 35
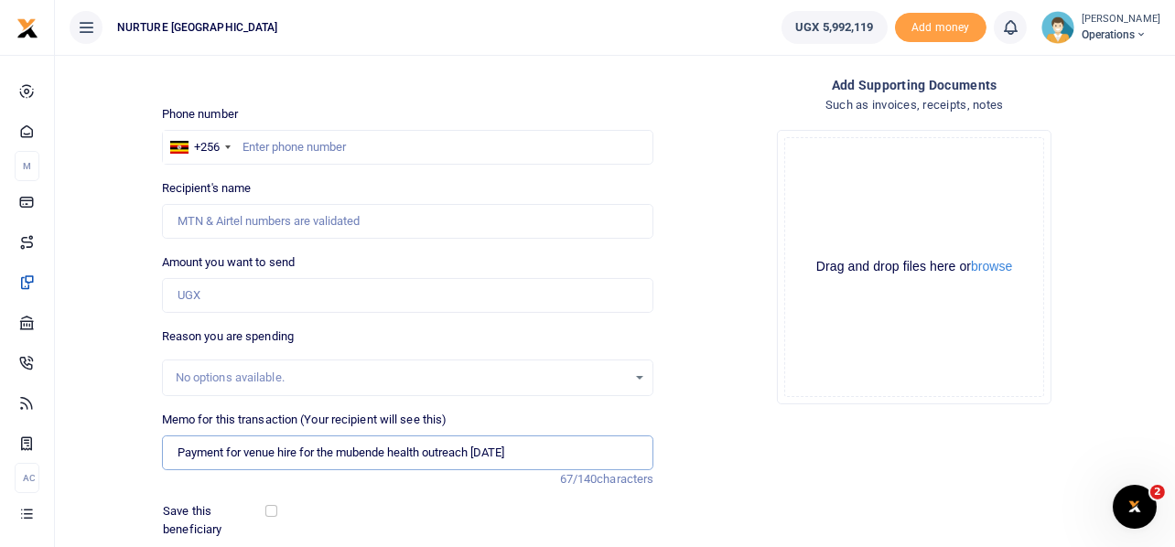
scroll to position [72, 0]
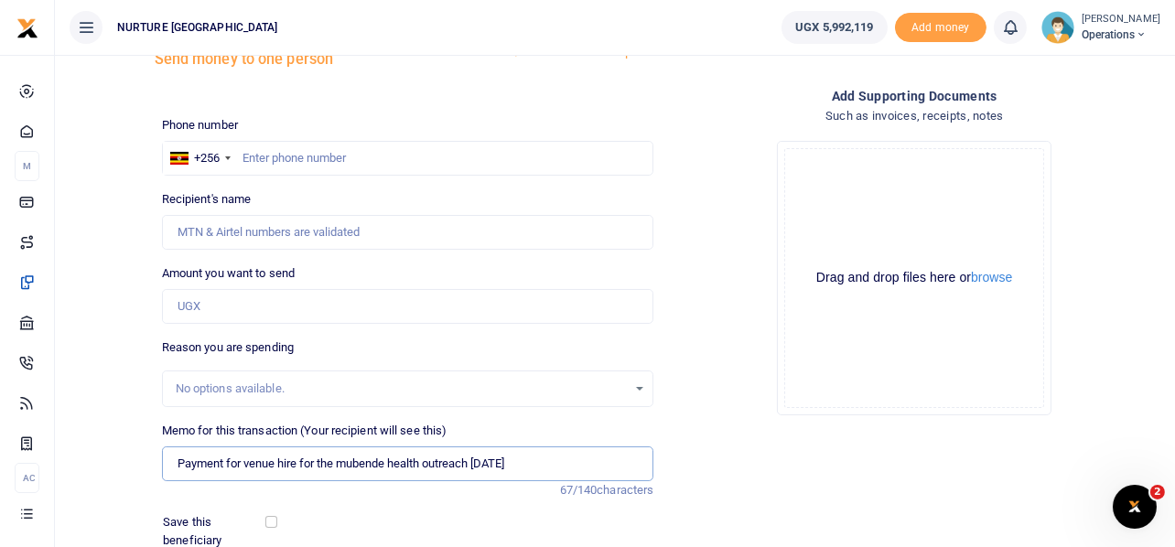
type input "Payment for venue hire for the mubende health outreach [DATE]"
click at [306, 302] on input "Amount you want to send" at bounding box center [408, 306] width 492 height 35
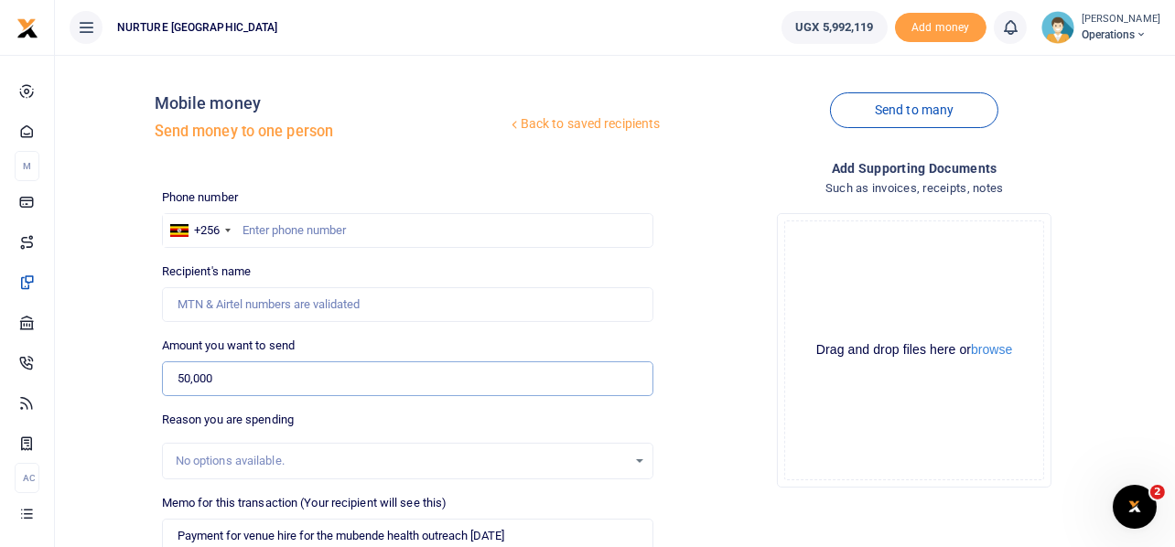
type input "50,000"
click at [292, 236] on input "text" at bounding box center [408, 230] width 492 height 35
type input "752753893"
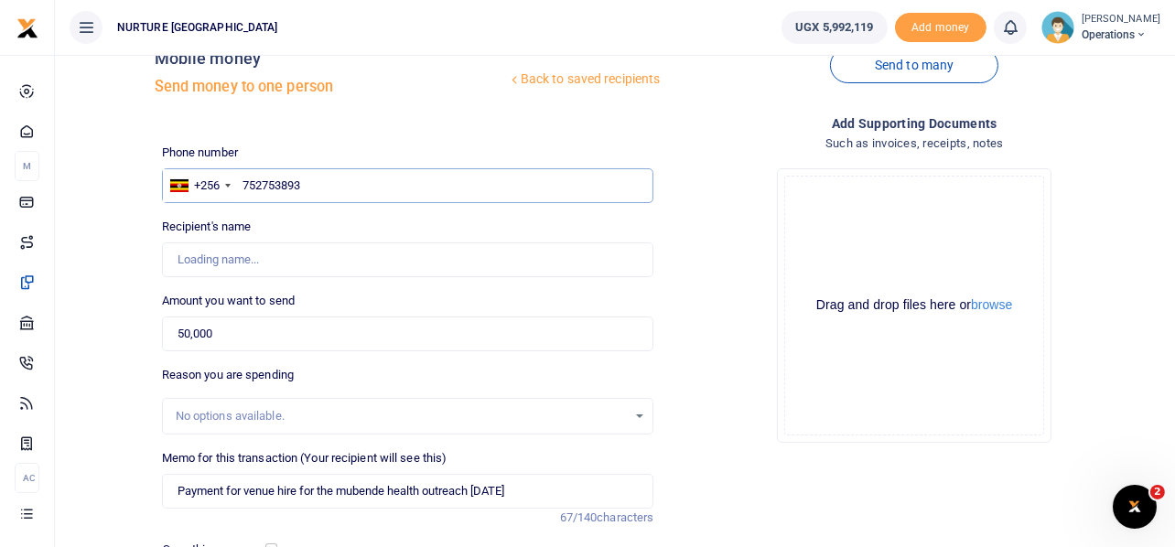
type input "Godfrey Kimeze"
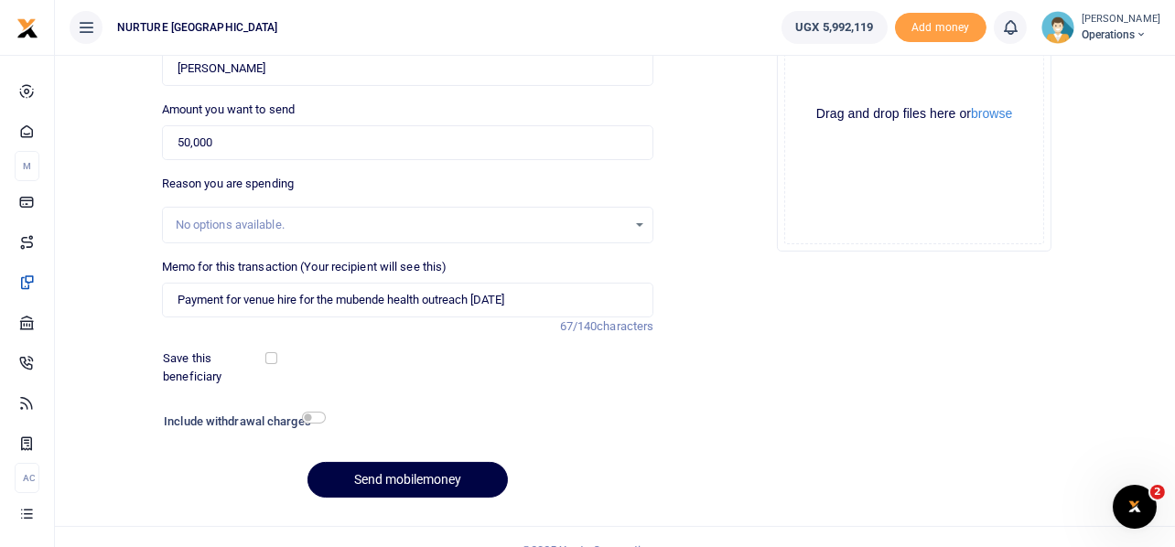
scroll to position [239, 0]
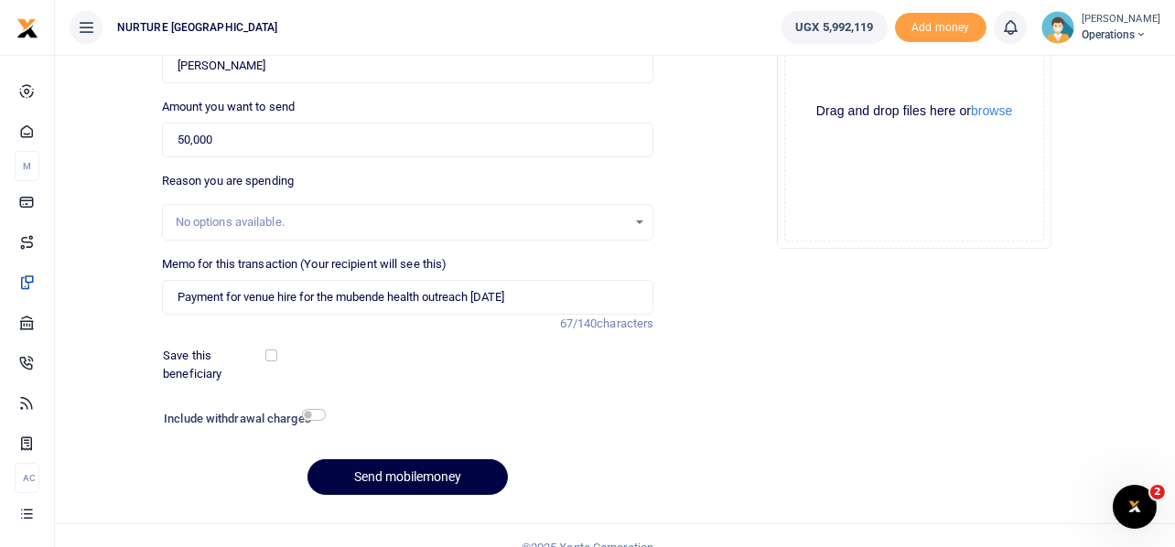
type input "752753893"
click at [317, 411] on input "checkbox" at bounding box center [314, 415] width 24 height 12
checkbox input "true"
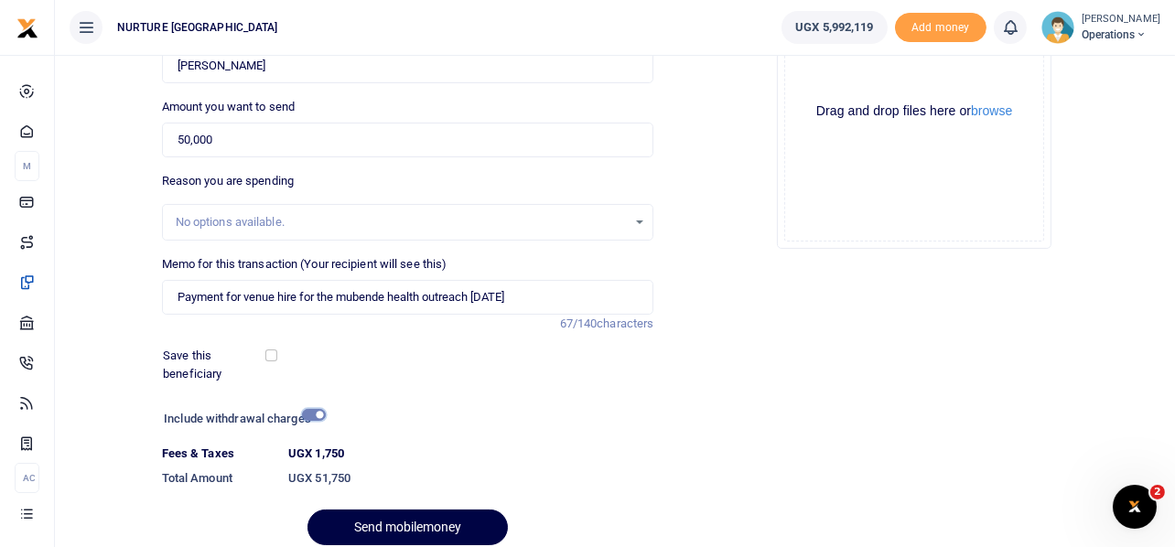
scroll to position [313, 0]
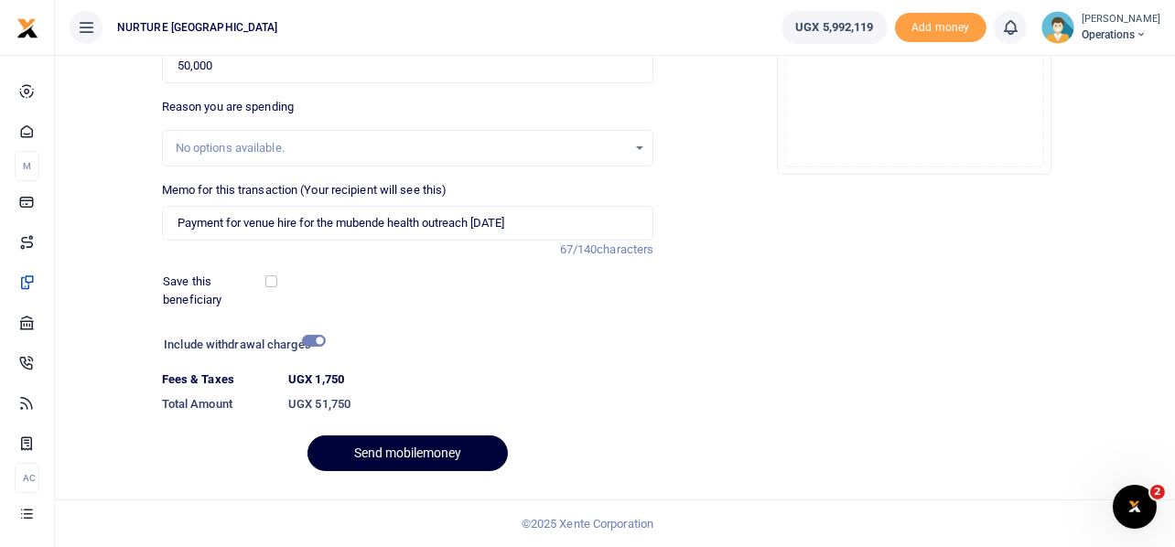
click at [416, 449] on button "Send mobilemoney" at bounding box center [407, 454] width 200 height 36
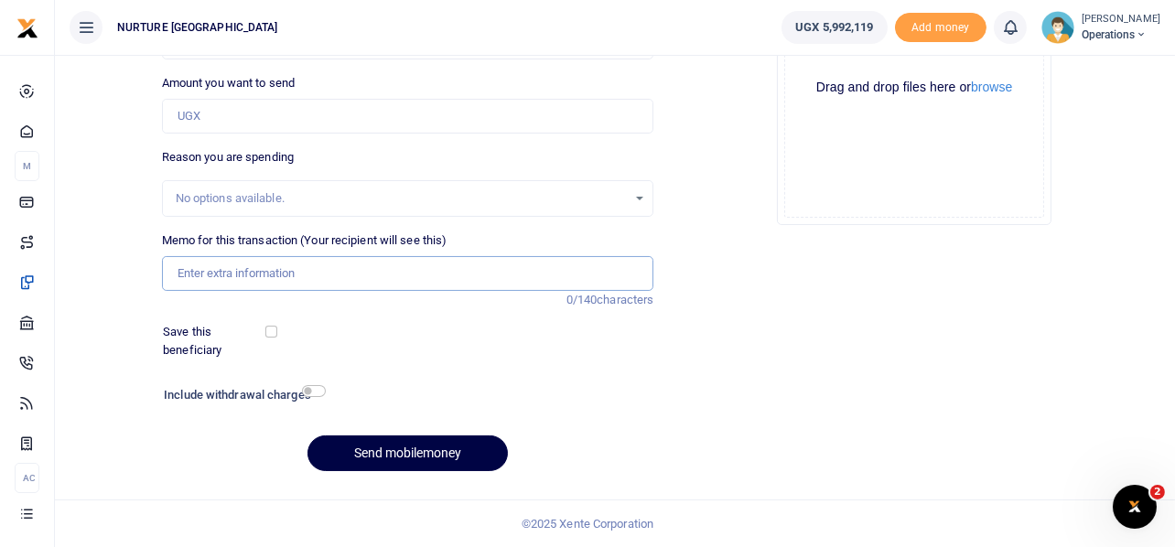
click at [388, 268] on input "Memo for this transaction (Your recipient will see this)" at bounding box center [408, 273] width 492 height 35
paste input "Payment for venue hire for the mubende health outreach [DATE]"
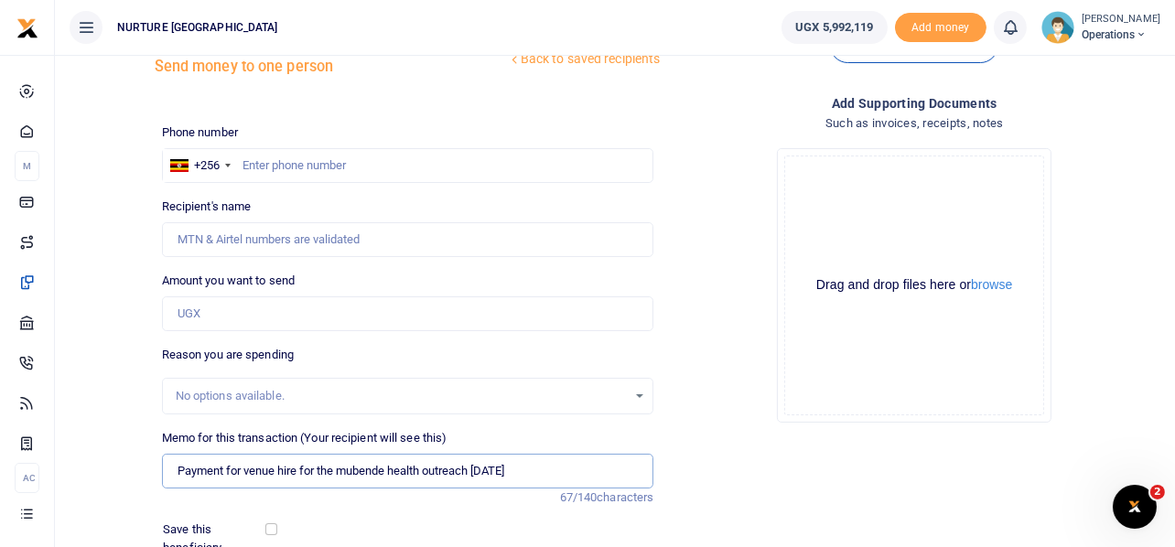
scroll to position [50, 0]
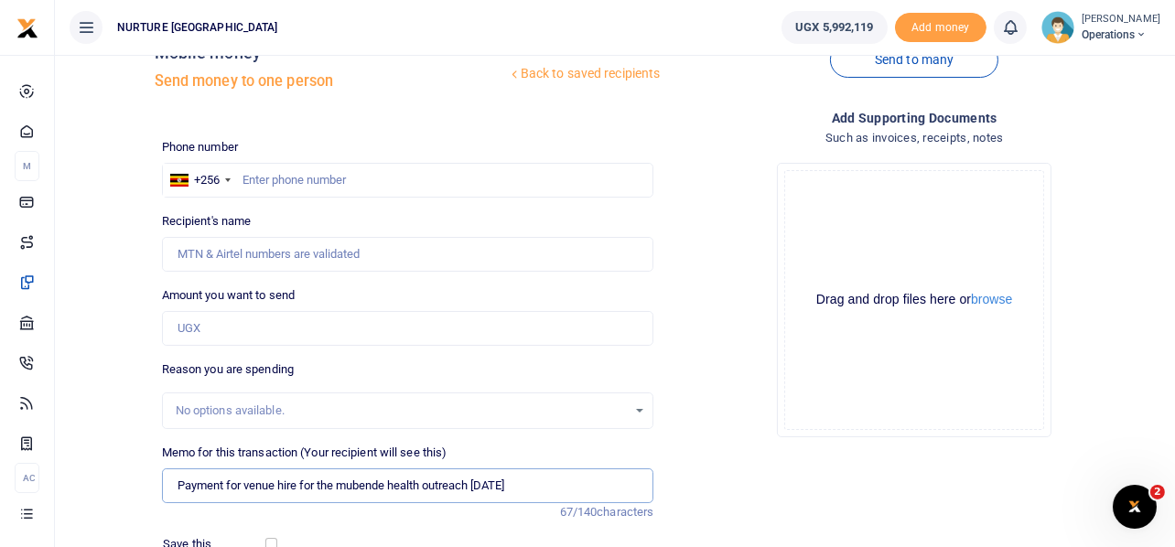
type input "Payment for venue hire for the mubende health outreach [DATE]"
click at [242, 323] on input "Amount you want to send" at bounding box center [408, 328] width 492 height 35
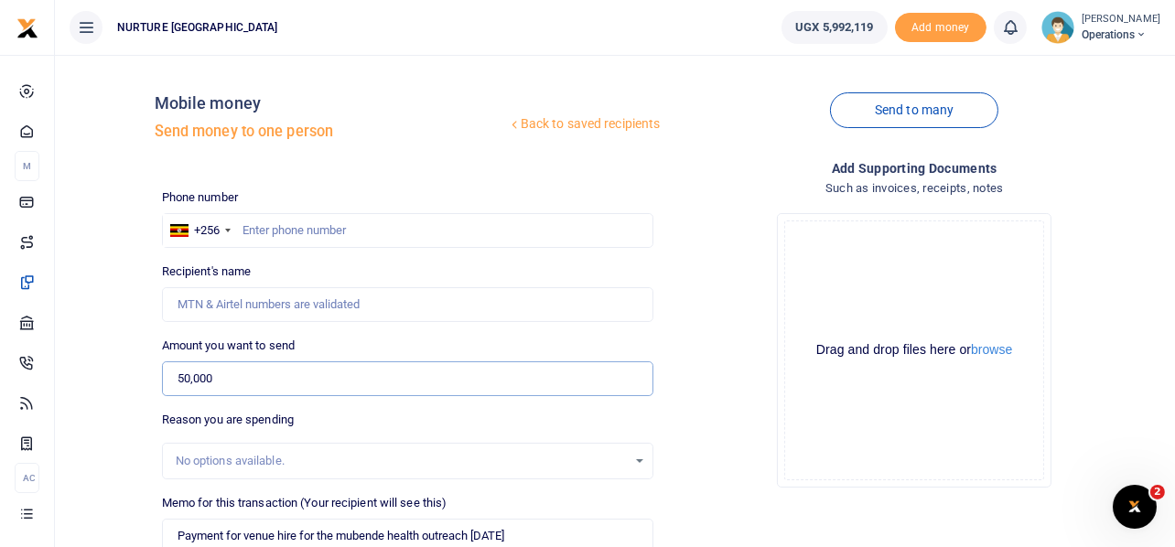
type input "50,000"
click at [316, 232] on input "text" at bounding box center [408, 230] width 492 height 35
type input "752521710"
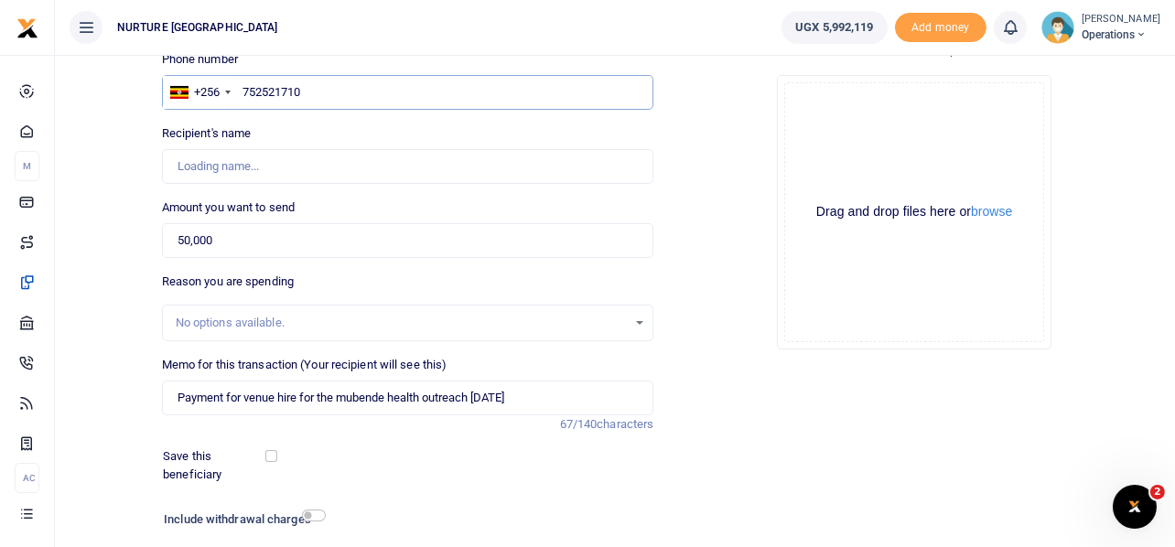
scroll to position [139, 0]
type input "Annet Kengonzi"
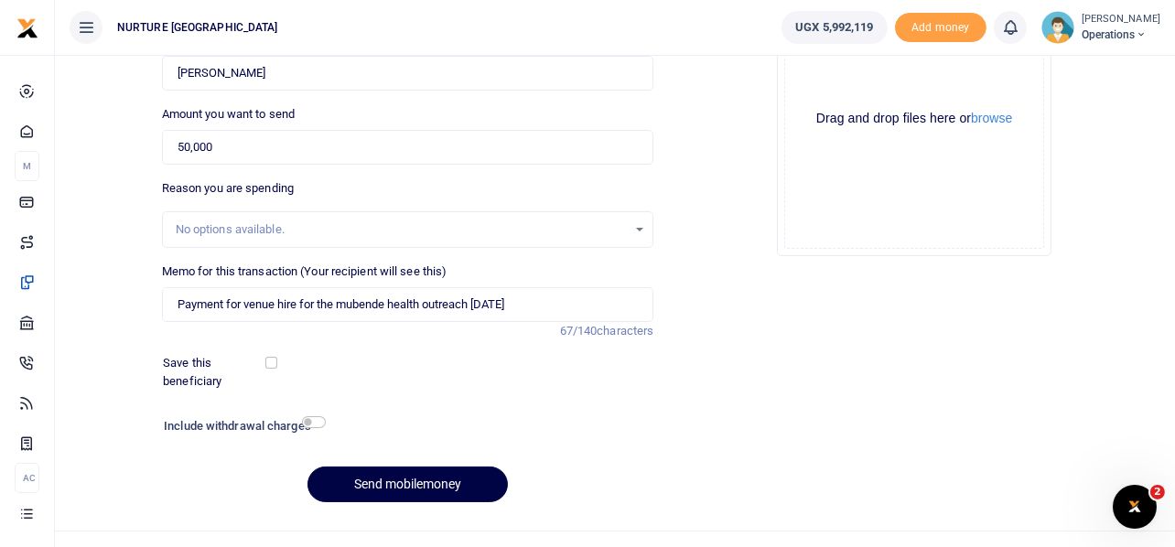
scroll to position [263, 0]
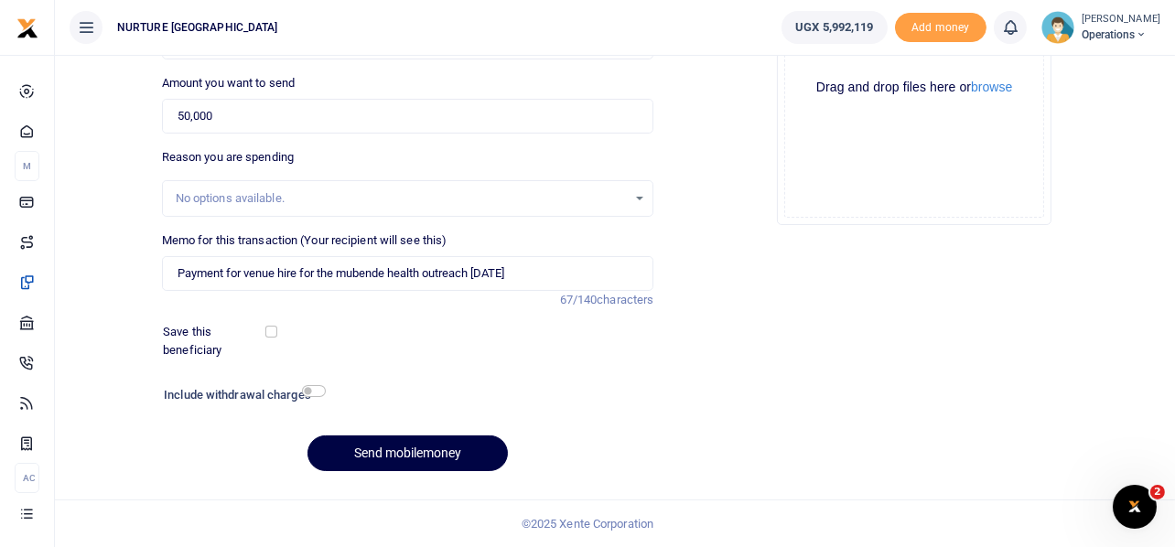
type input "752521710"
click at [319, 394] on input "checkbox" at bounding box center [314, 391] width 24 height 12
checkbox input "true"
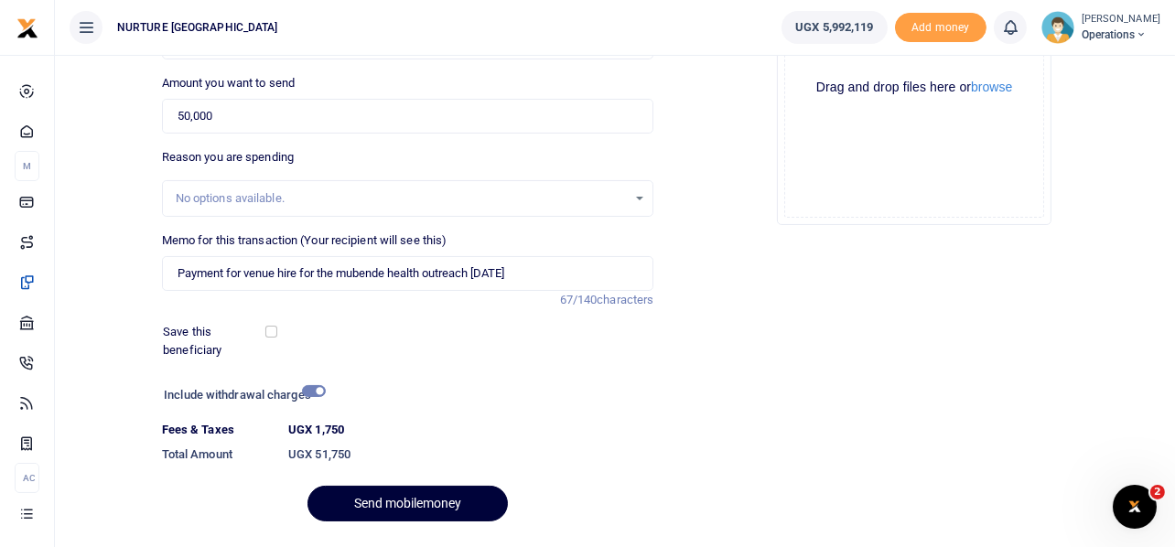
click at [400, 505] on button "Send mobilemoney" at bounding box center [407, 504] width 200 height 36
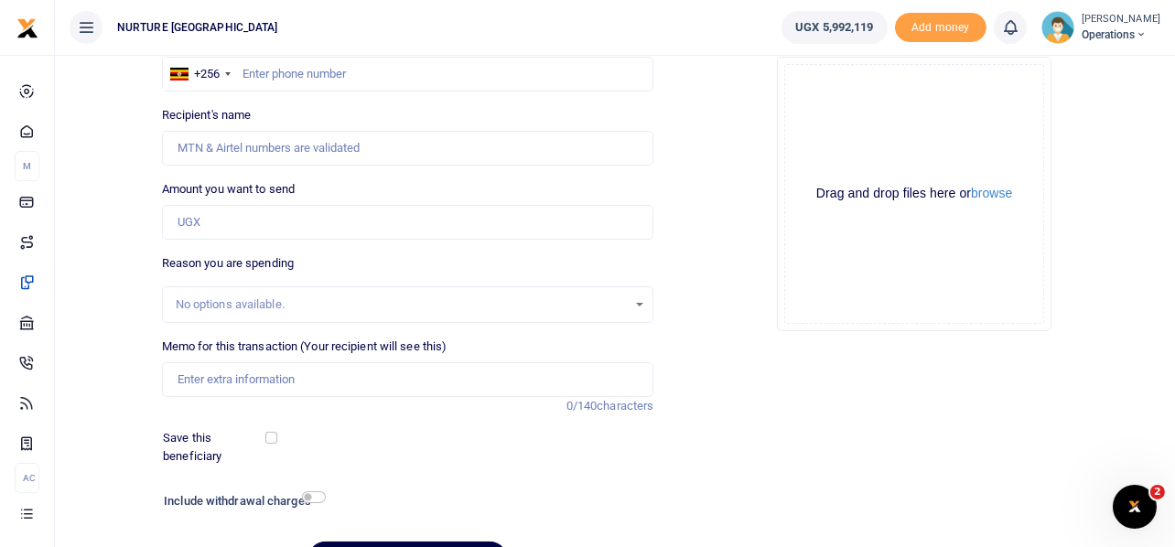
scroll to position [147, 0]
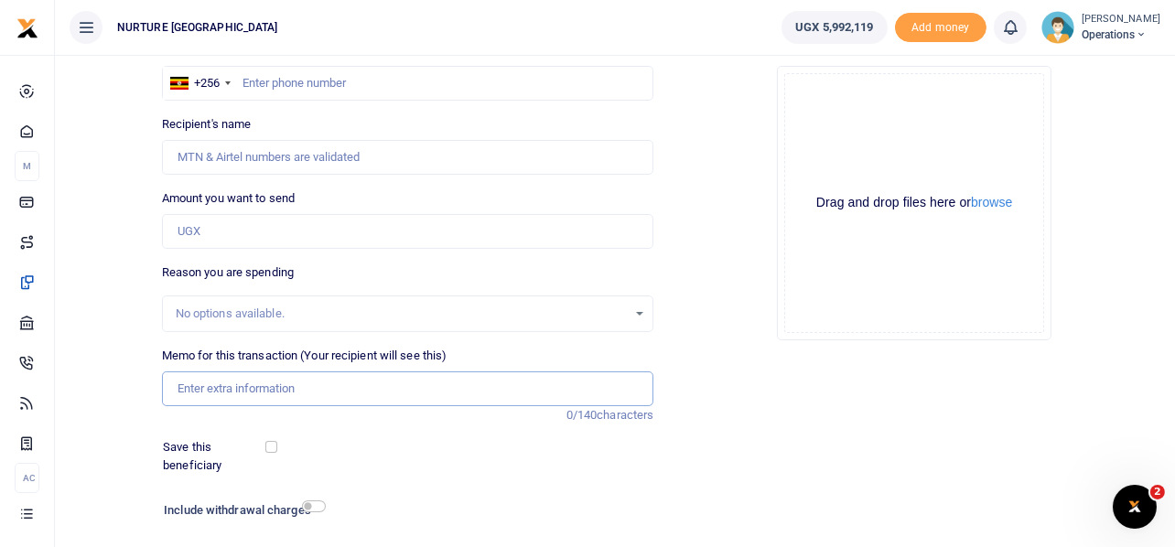
click at [296, 385] on input "Memo for this transaction (Your recipient will see this)" at bounding box center [408, 389] width 492 height 35
paste input "Payment for venue hire for the mubende health outreach [DATE]"
drag, startPoint x: 244, startPoint y: 385, endPoint x: 299, endPoint y: 386, distance: 54.9
click at [299, 386] on input "Payment for venue hire for the mubende health outreach [DATE]" at bounding box center [408, 389] width 492 height 35
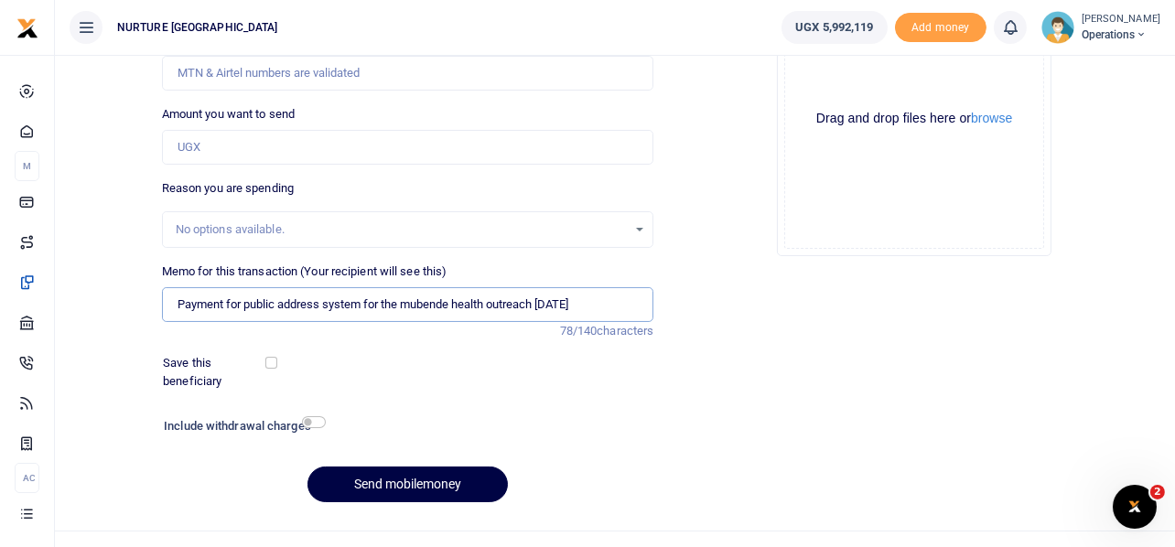
scroll to position [232, 0]
type input "Payment for public address system for the mubende health outreach October 2025"
click at [369, 136] on input "Amount you want to send" at bounding box center [408, 146] width 492 height 35
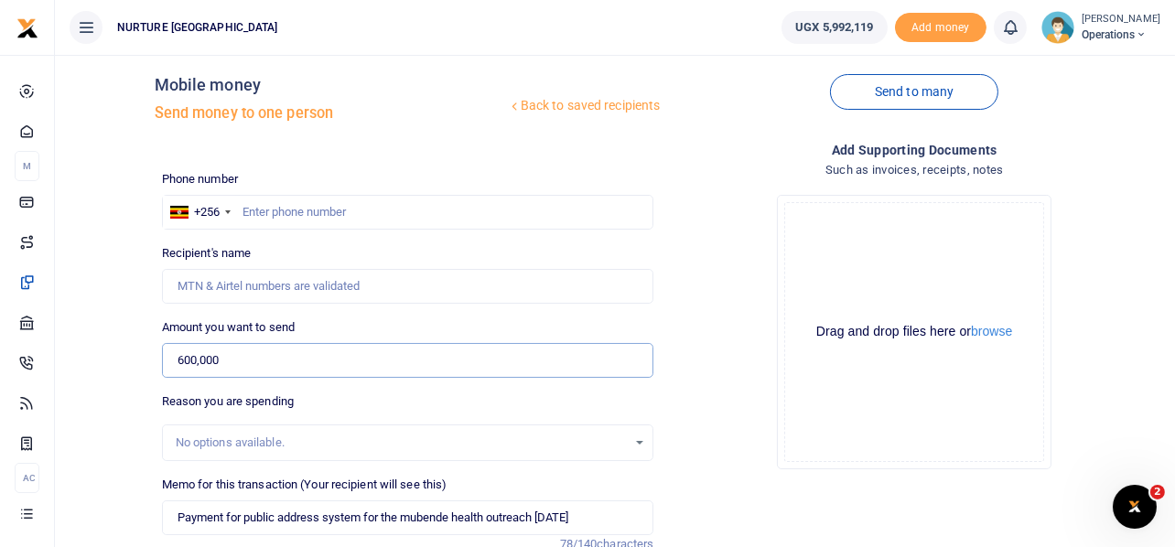
scroll to position [0, 0]
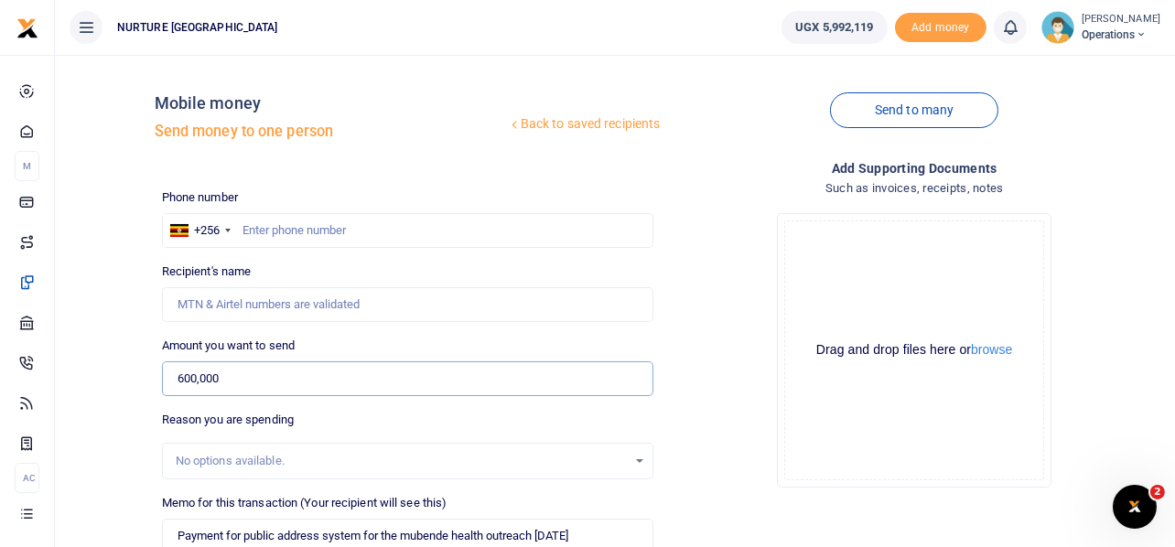
type input "600,000"
click at [304, 221] on input "text" at bounding box center [408, 230] width 492 height 35
type input "758872647"
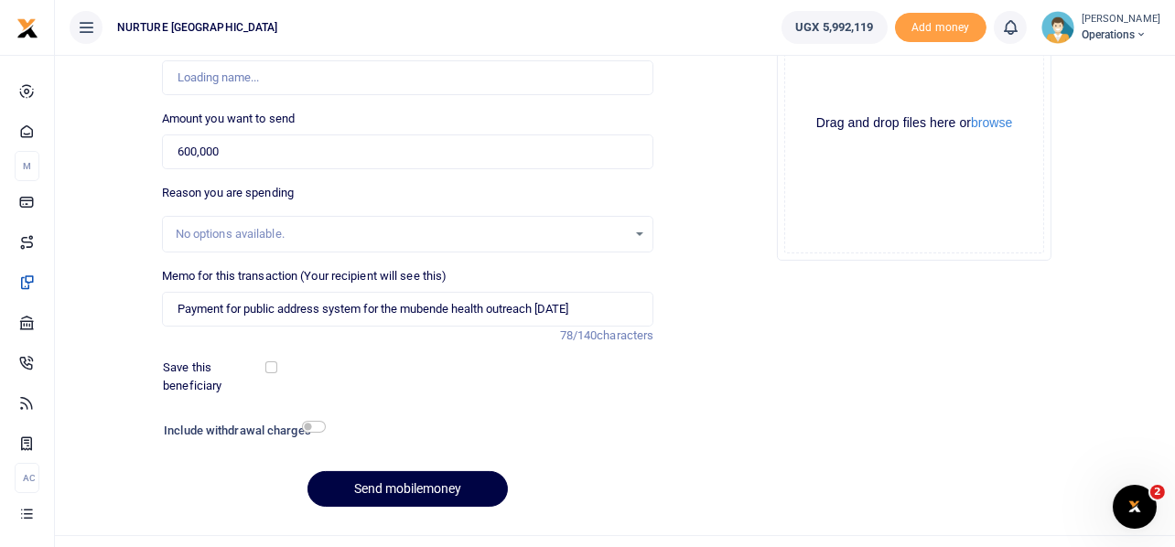
scroll to position [263, 0]
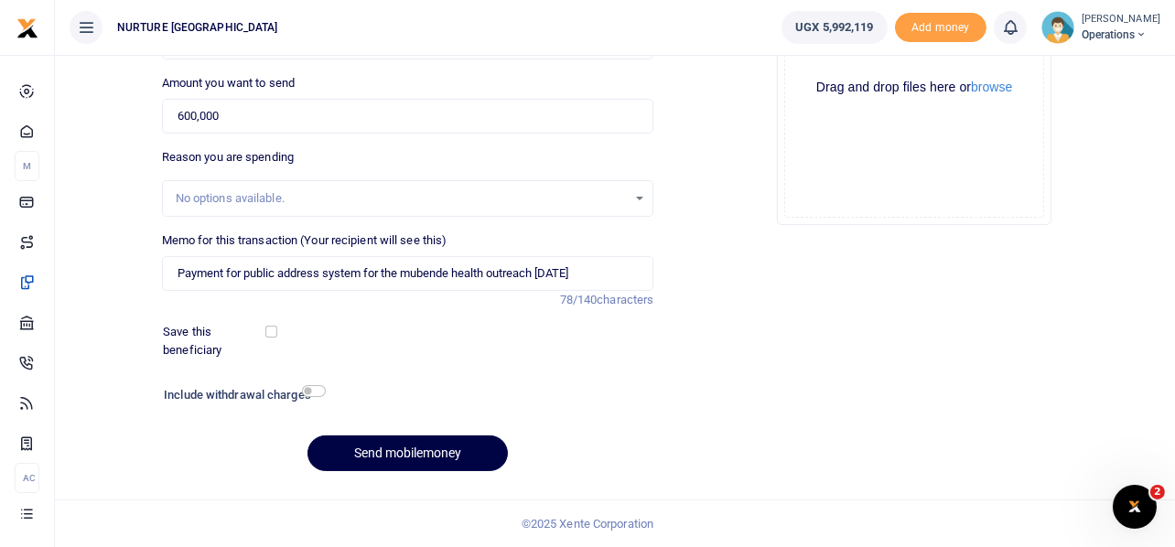
type input "Nicholas Amanya"
type input "758872647"
click at [316, 391] on input "checkbox" at bounding box center [314, 391] width 24 height 12
checkbox input "true"
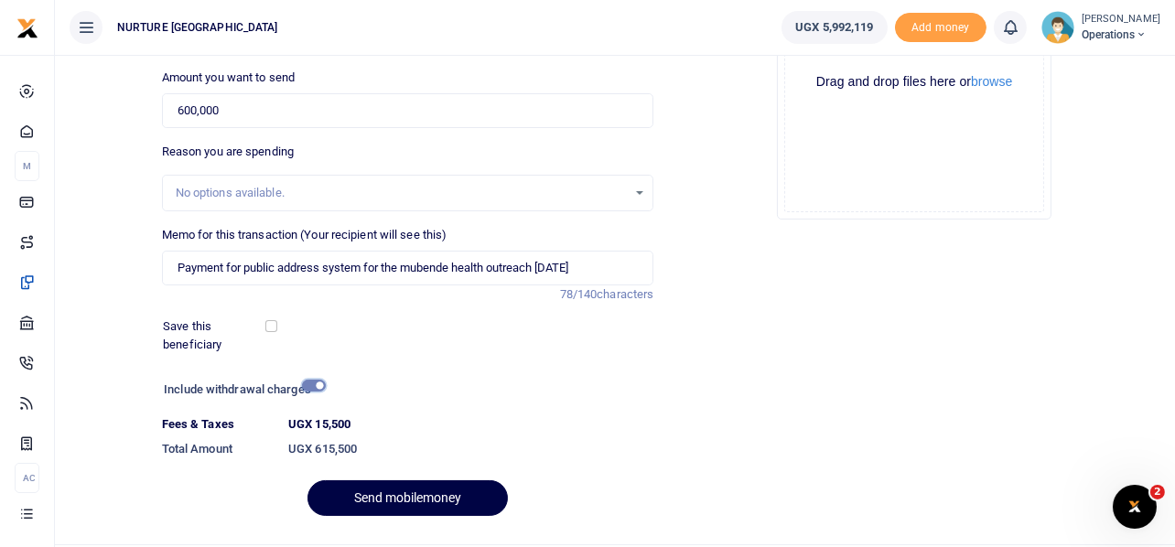
scroll to position [313, 0]
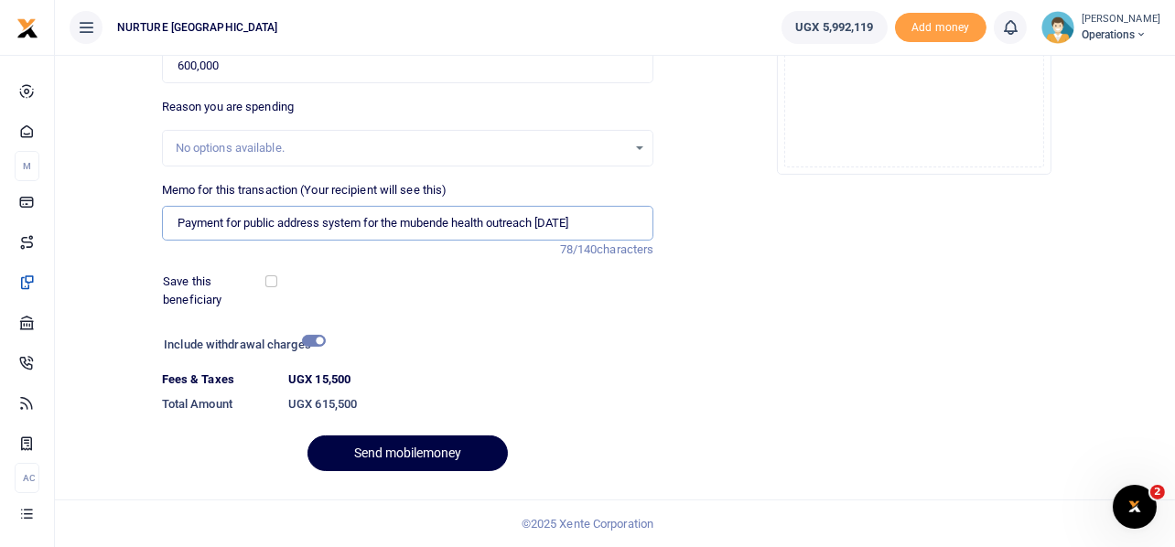
click at [400, 219] on input "Payment for public address system for the mubende health outreach October 2025" at bounding box center [408, 223] width 492 height 35
type input "Payment for public address system for the 3 days mubende health outreach Octobe…"
click at [587, 339] on div at bounding box center [472, 346] width 295 height 29
click at [415, 449] on button "Send mobilemoney" at bounding box center [407, 454] width 200 height 36
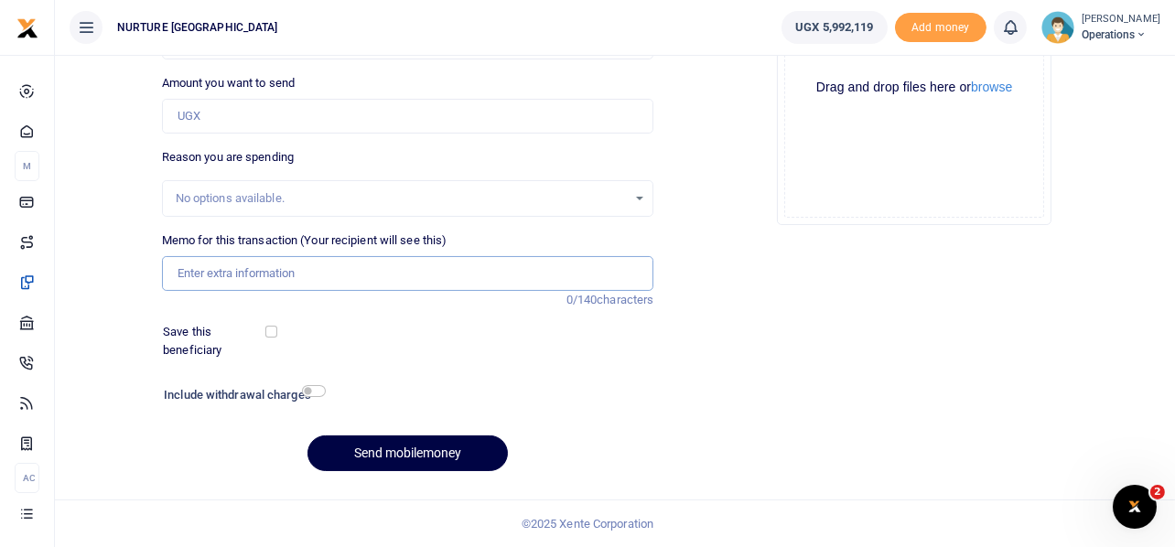
click at [277, 285] on input "Memo for this transaction (Your recipient will see this)" at bounding box center [408, 273] width 492 height 35
paste input "Payment for venue hire for the mubende health outreach [DATE]"
drag, startPoint x: 243, startPoint y: 268, endPoint x: 276, endPoint y: 273, distance: 33.3
click at [276, 273] on input "Payment for venue hire for the mubende health outreach [DATE]" at bounding box center [408, 273] width 492 height 35
click at [427, 271] on input "Payment for tents chairs and tables hire for the mubende health outreach [DATE]" at bounding box center [408, 273] width 492 height 35
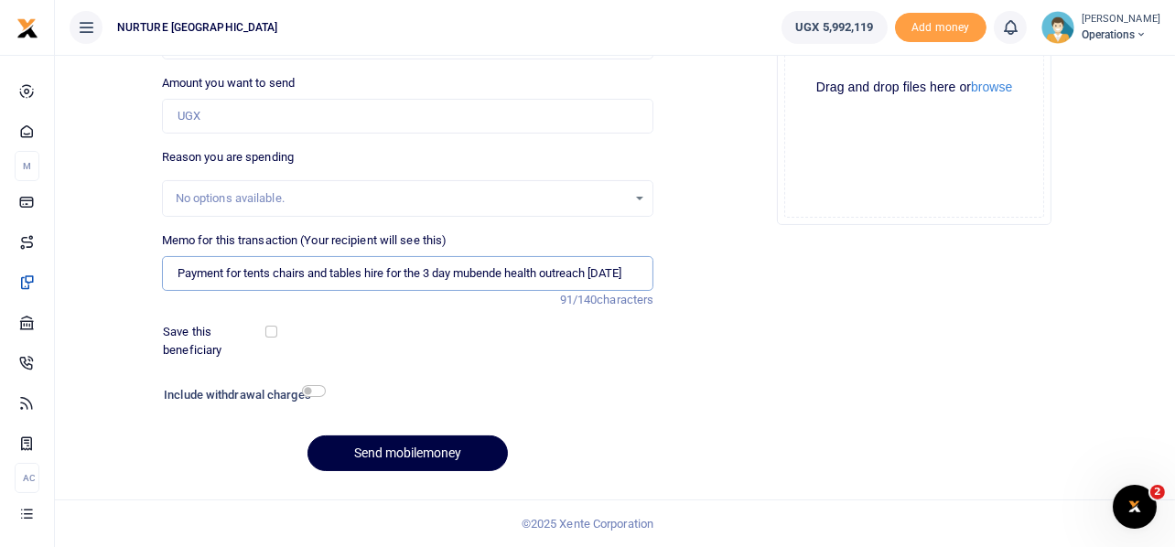
type input "Payment for tents chairs and tables hire for the 3 day mubende health outreach …"
click at [305, 119] on input "Amount you want to send" at bounding box center [408, 116] width 492 height 35
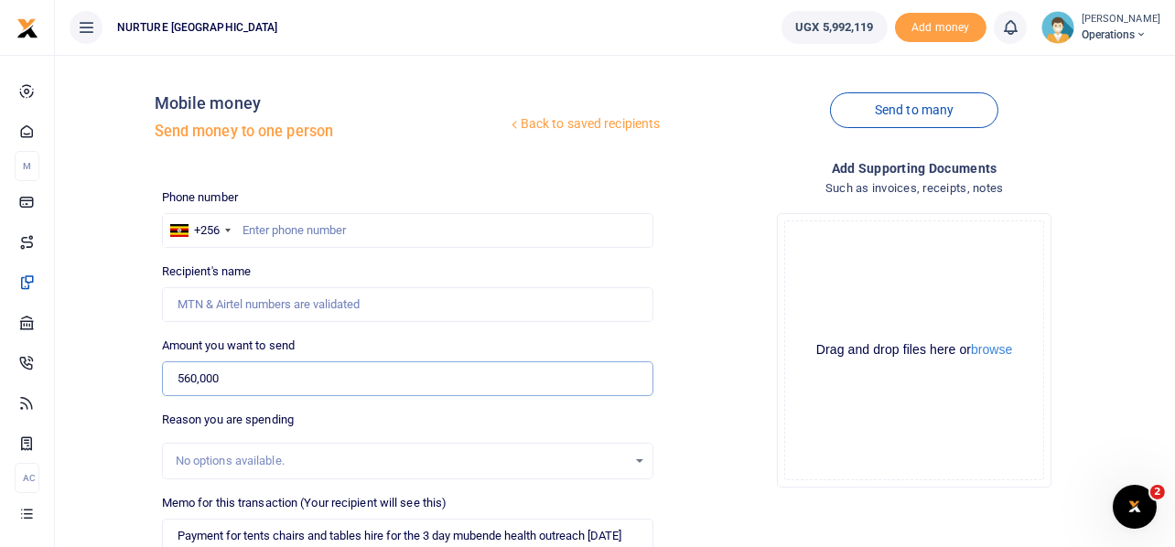
type input "560,000"
click at [274, 228] on input "text" at bounding box center [408, 230] width 492 height 35
type input "767127731"
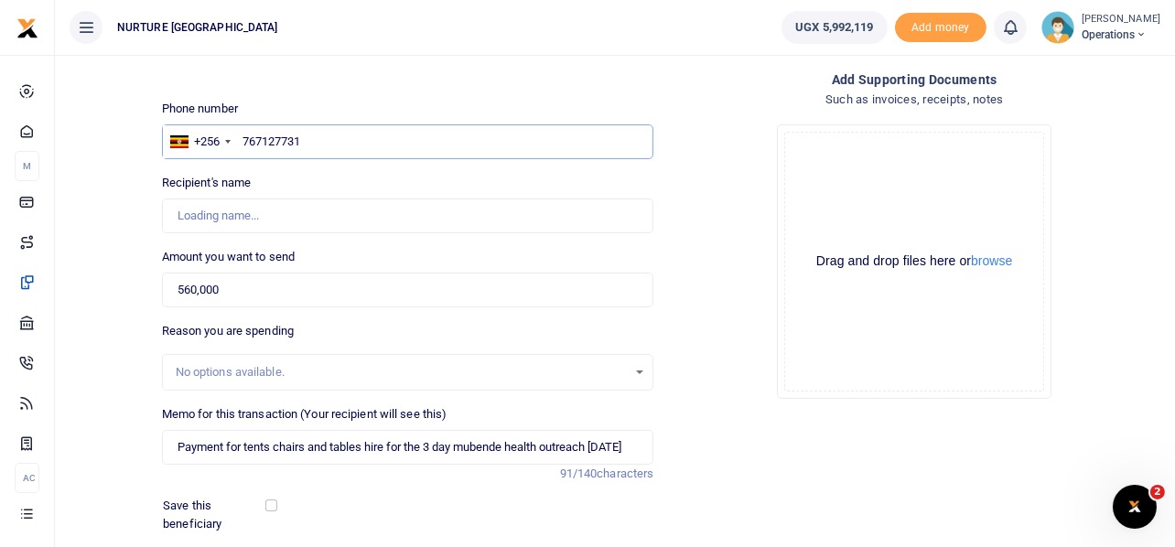
type input "[PERSON_NAME]"
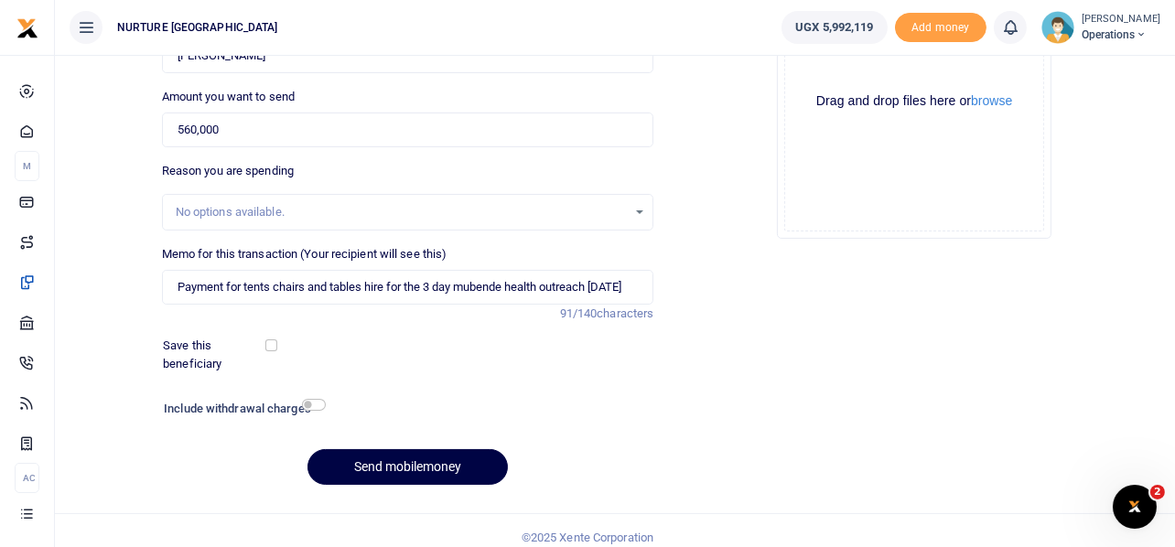
scroll to position [263, 0]
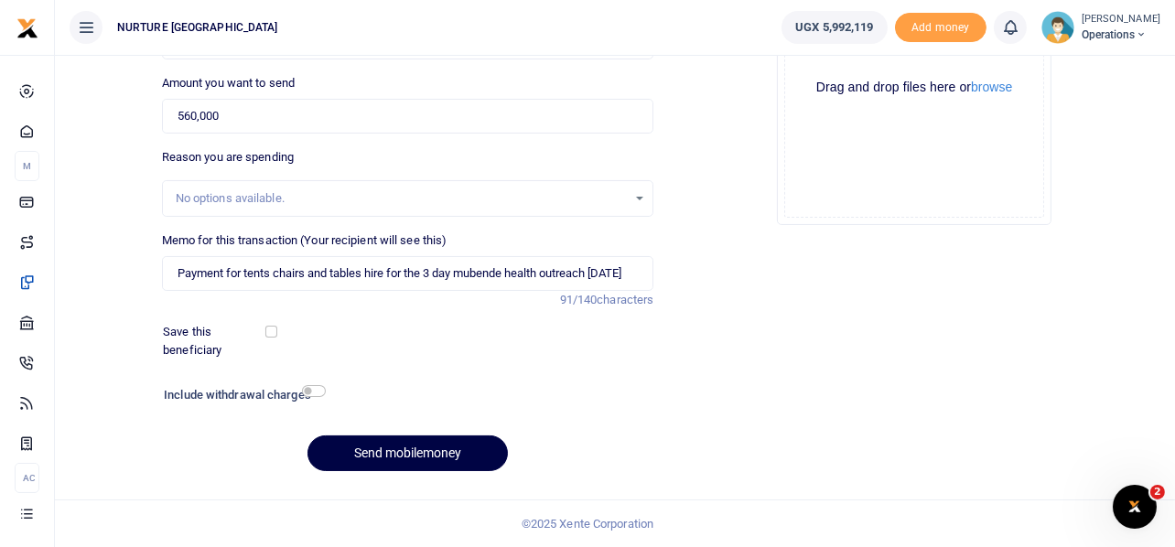
type input "767127731"
click at [320, 392] on input "checkbox" at bounding box center [314, 391] width 24 height 12
checkbox input "true"
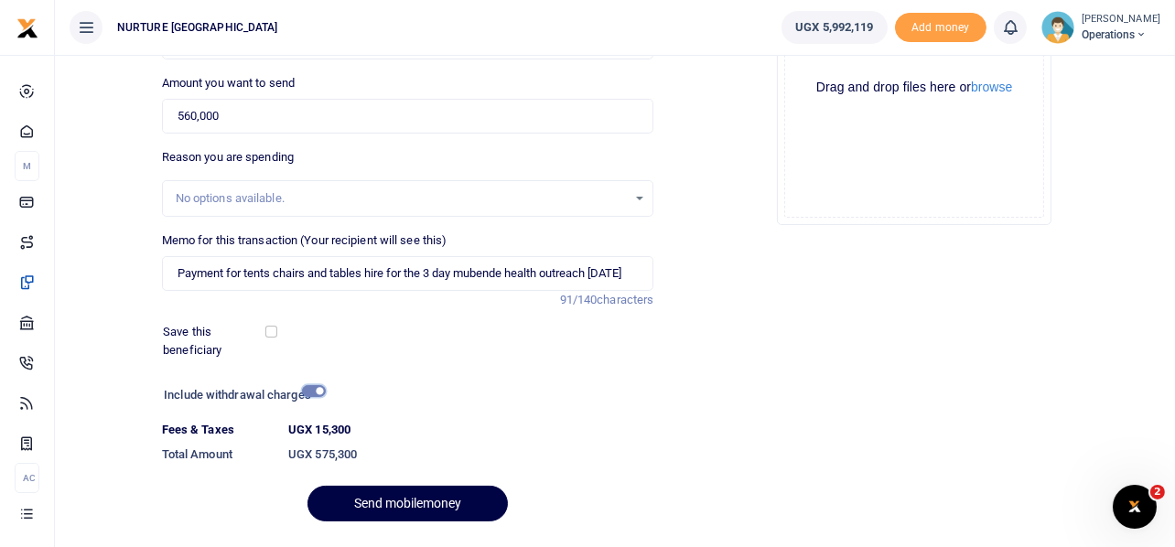
scroll to position [313, 0]
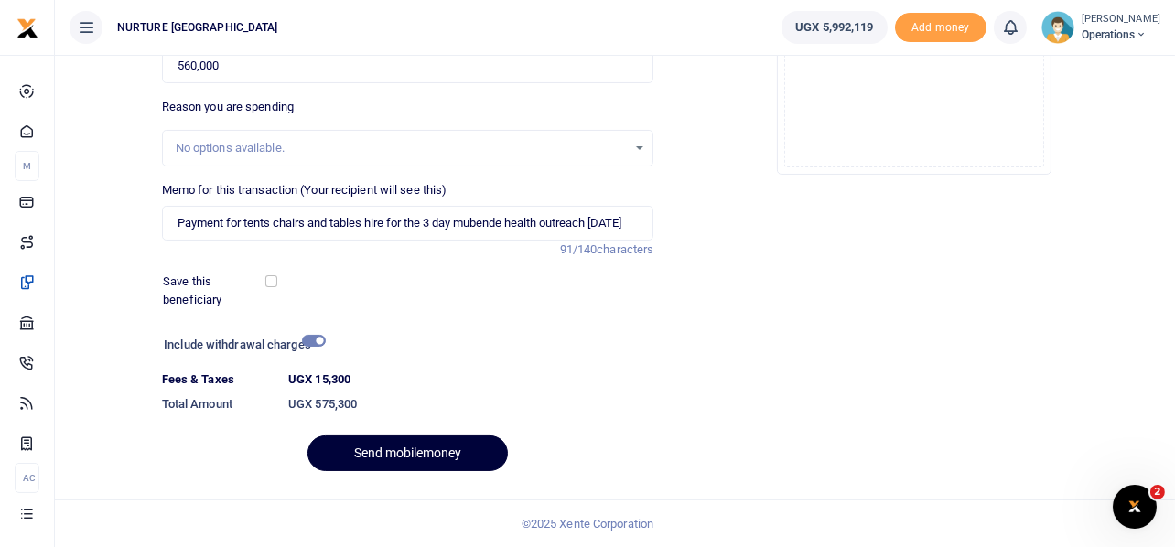
click at [428, 448] on button "Send mobilemoney" at bounding box center [407, 454] width 200 height 36
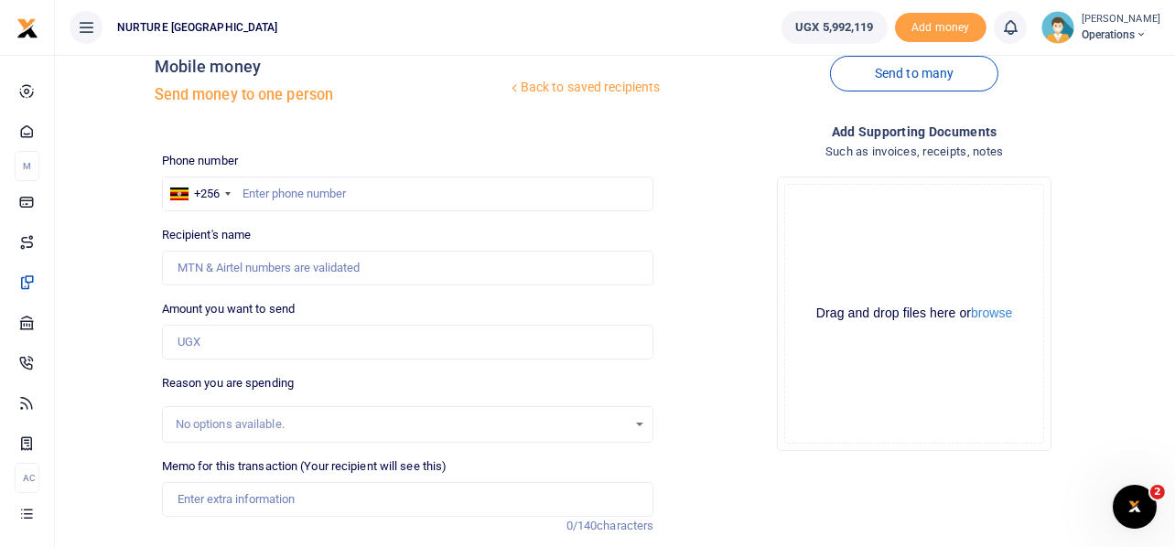
scroll to position [33, 0]
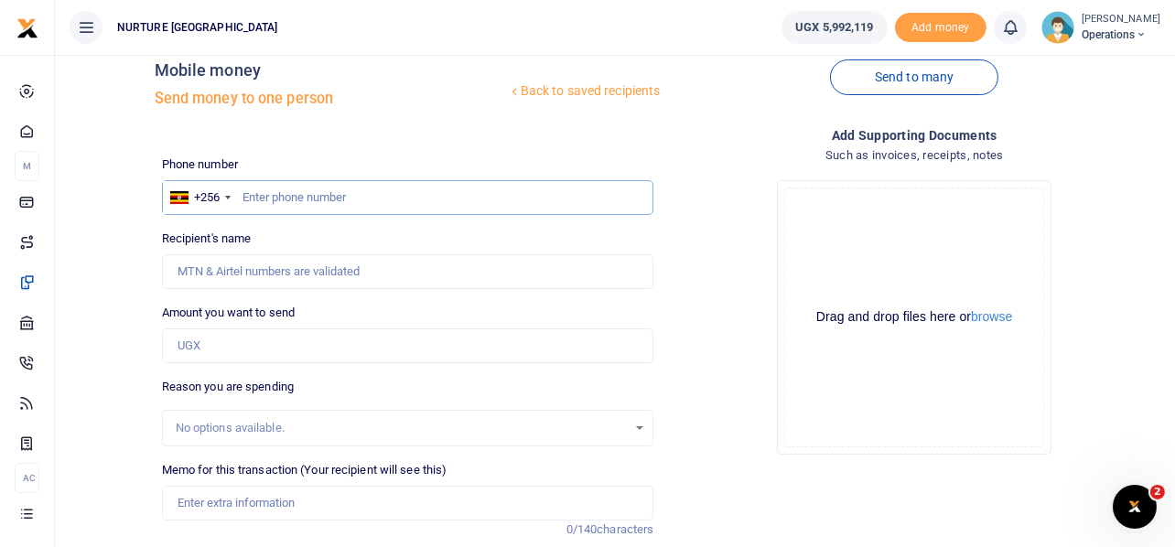
click at [298, 201] on input "text" at bounding box center [408, 197] width 492 height 35
type input "781420987"
type input "Nakalema Annaruth"
type input "781420987"
click at [193, 341] on input "Amount you want to send" at bounding box center [408, 346] width 492 height 35
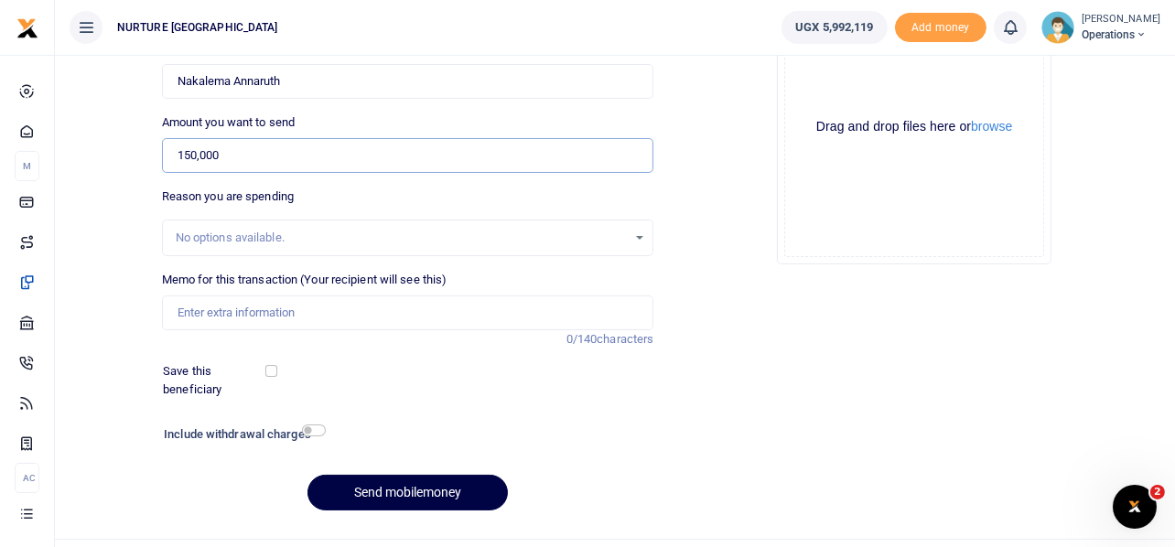
scroll to position [225, 0]
type input "150,000"
click at [254, 314] on input "Memo for this transaction (Your recipient will see this)" at bounding box center [408, 311] width 492 height 35
paste input "Payment for venue hire for the mubende health outreach October 2025"
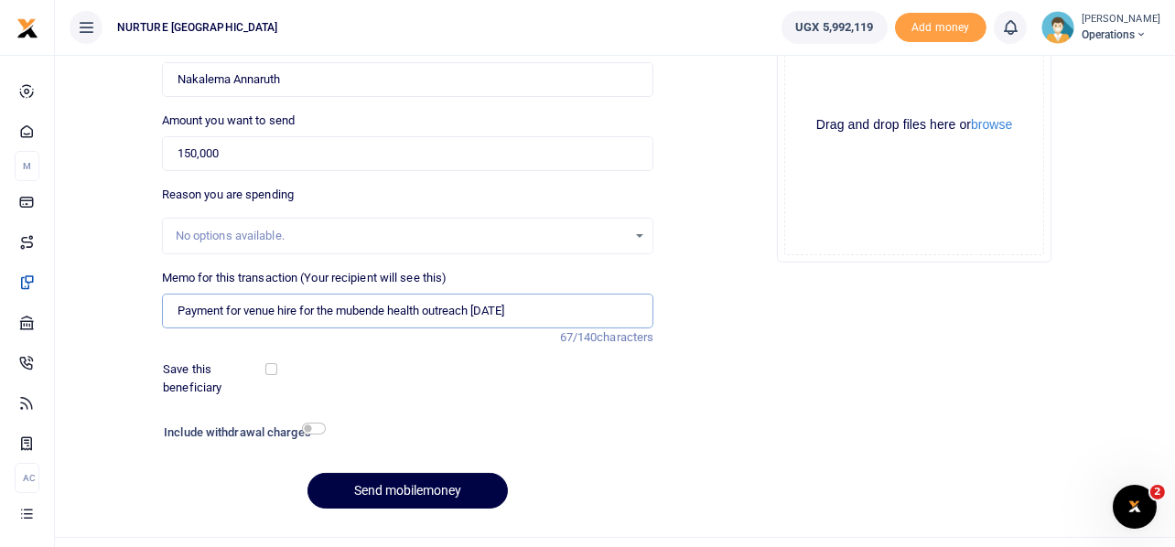
drag, startPoint x: 245, startPoint y: 307, endPoint x: 298, endPoint y: 313, distance: 53.5
click at [298, 313] on input "Payment for venue hire for the mubende health outreach October 2025" at bounding box center [408, 311] width 492 height 35
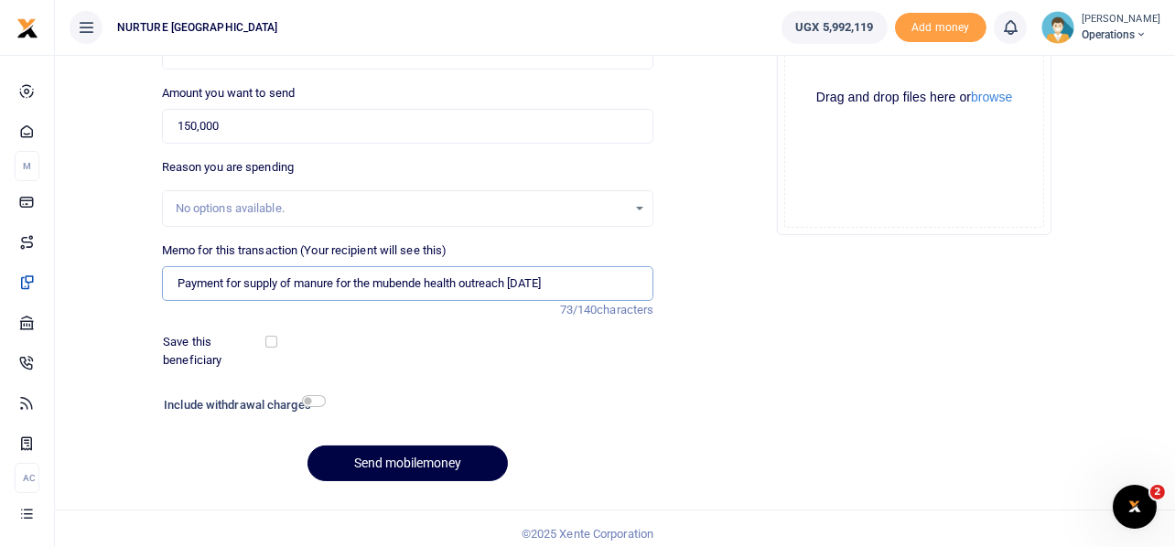
scroll to position [263, 0]
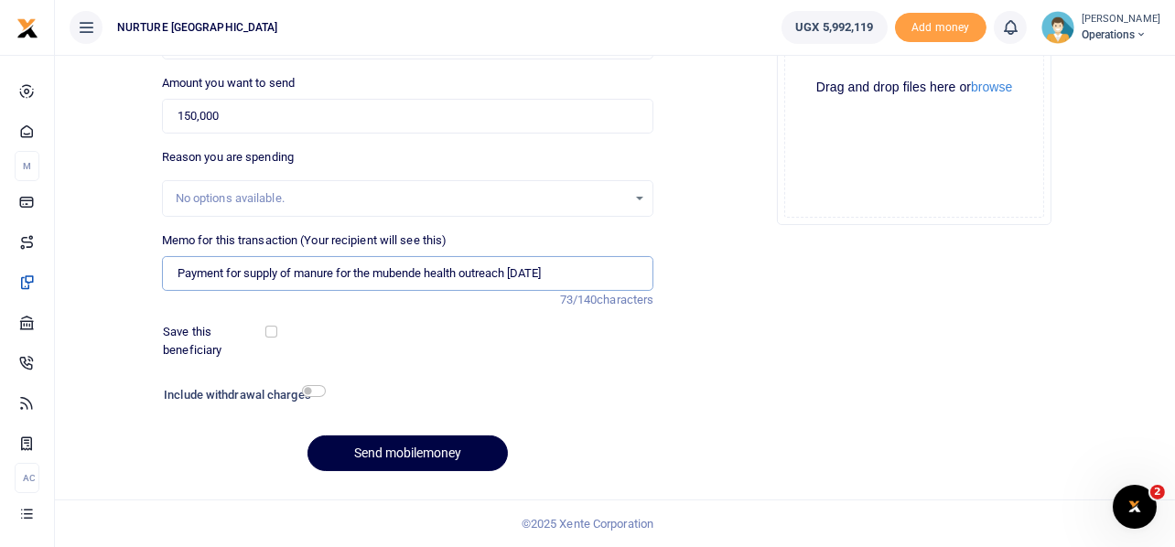
type input "Payment for supply of manure for the mubende health outreach October 2025"
click at [310, 390] on input "checkbox" at bounding box center [314, 391] width 24 height 12
checkbox input "true"
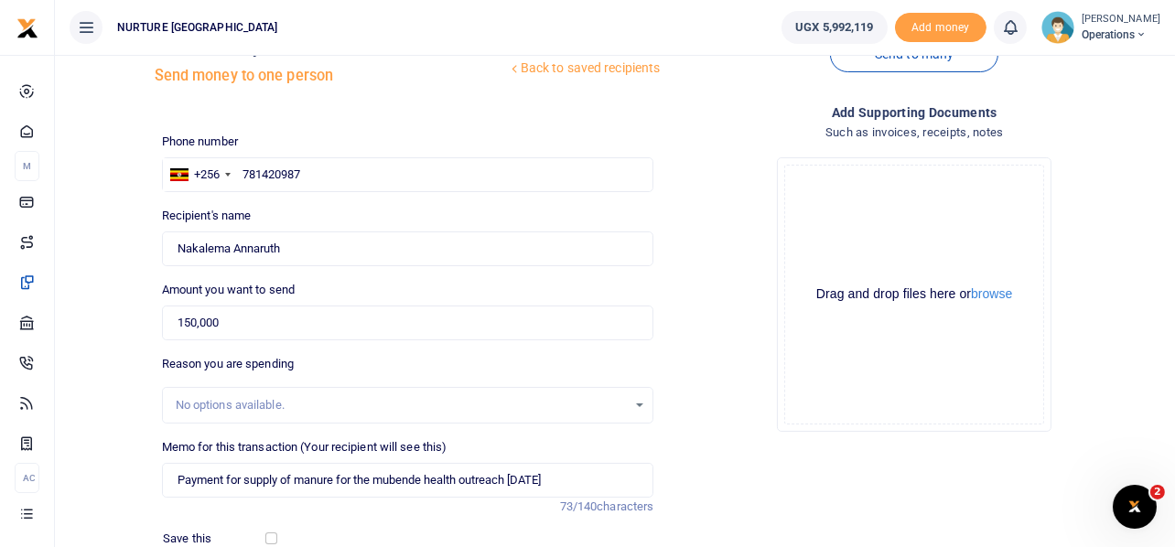
scroll to position [313, 0]
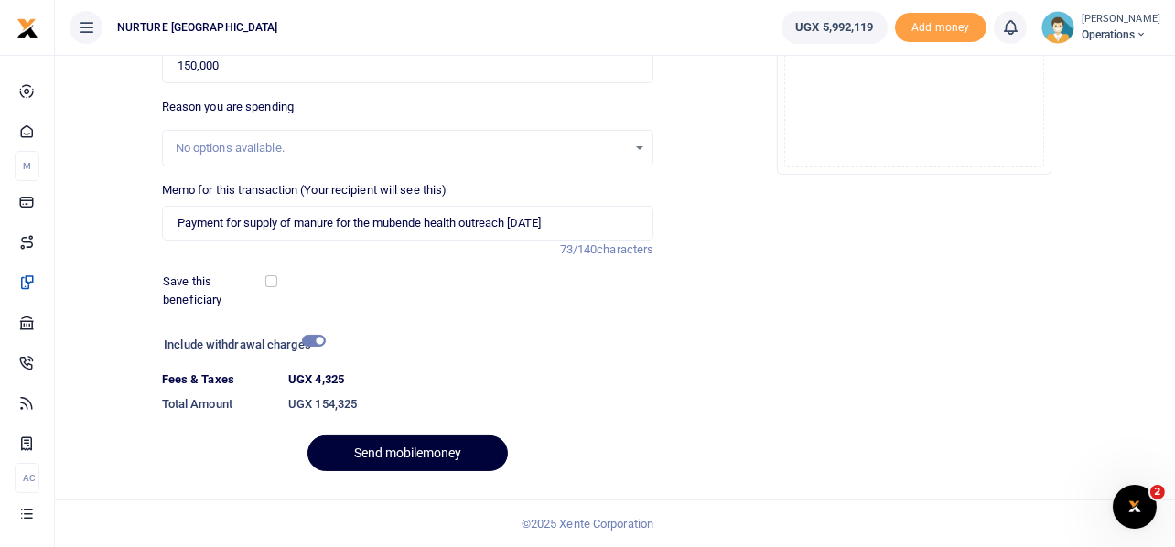
click at [404, 455] on button "Send mobilemoney" at bounding box center [407, 454] width 200 height 36
